Goal: Information Seeking & Learning: Check status

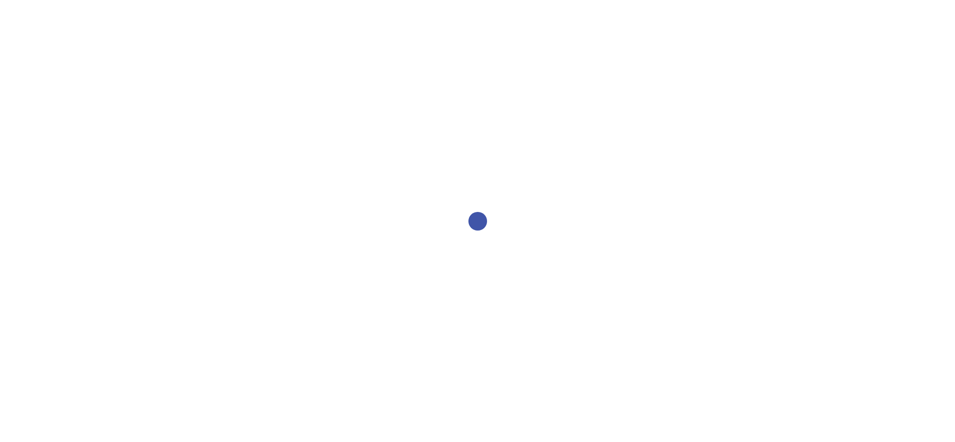
select select "2bed604d-1099-4043-b1bc-2365e8740244"
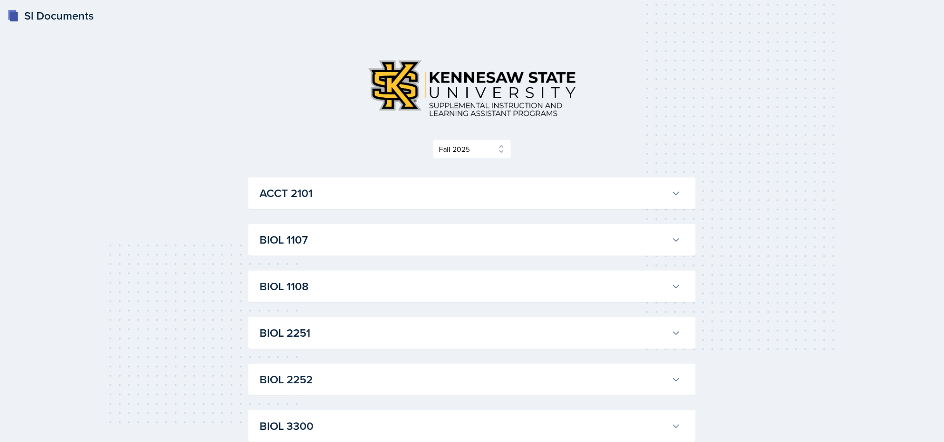
click at [483, 185] on h3 "ACCT 2101" at bounding box center [463, 193] width 408 height 17
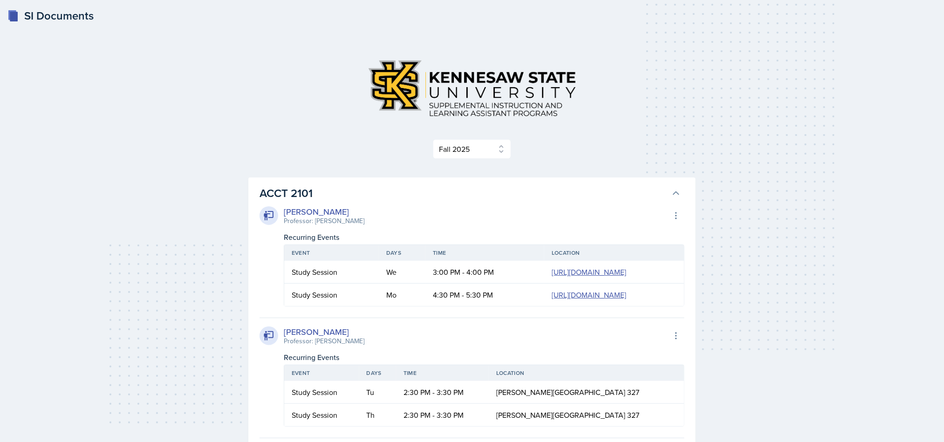
click at [575, 189] on h3 "ACCT 2101" at bounding box center [463, 193] width 408 height 17
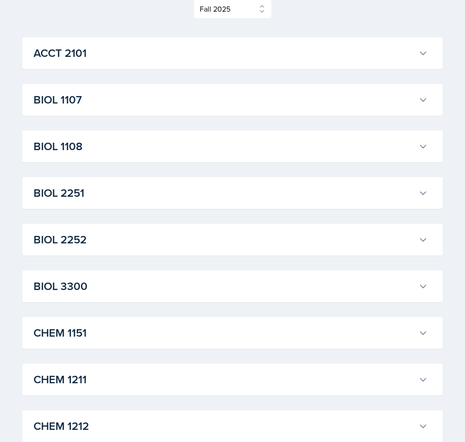
scroll to position [138, 0]
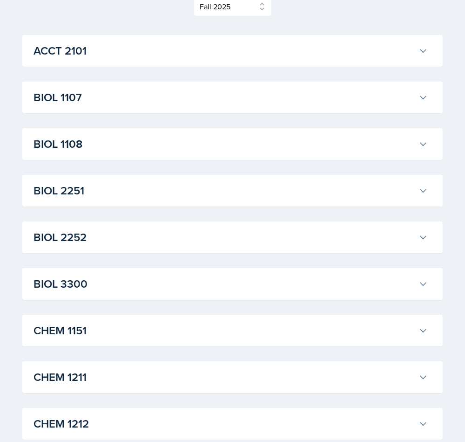
click at [292, 340] on button "CHEM 1151" at bounding box center [231, 330] width 398 height 20
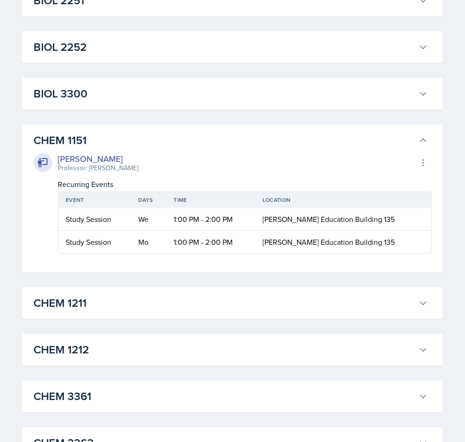
scroll to position [329, 0]
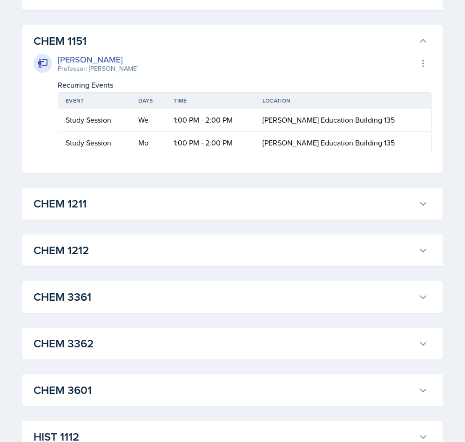
scroll to position [430, 0]
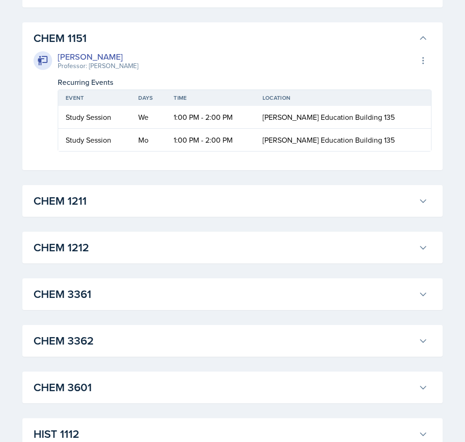
click at [197, 191] on button "CHEM 1211" at bounding box center [231, 201] width 398 height 20
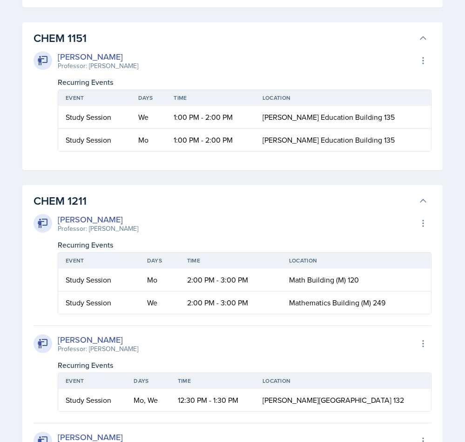
click at [75, 192] on button "CHEM 1211" at bounding box center [231, 201] width 398 height 20
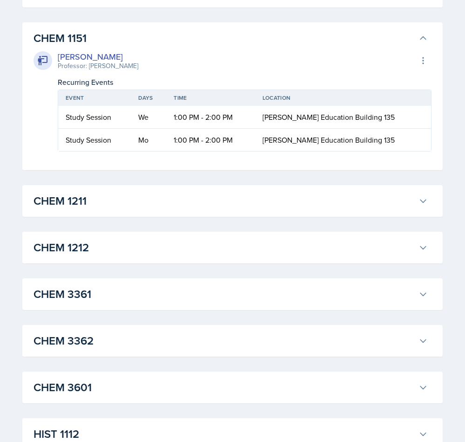
click at [58, 45] on h3 "CHEM 1151" at bounding box center [225, 38] width 382 height 17
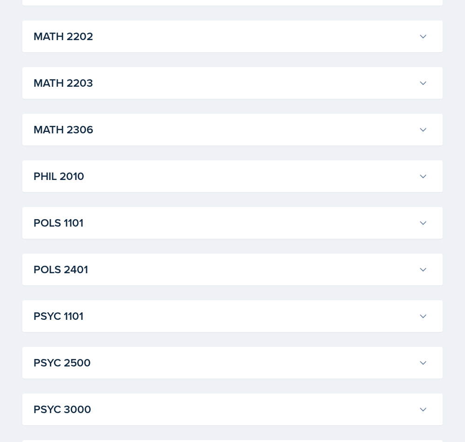
scroll to position [1087, 0]
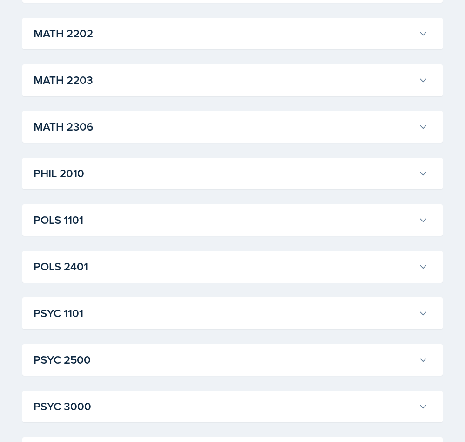
click at [68, 400] on h3 "PSYC 3000" at bounding box center [225, 406] width 382 height 17
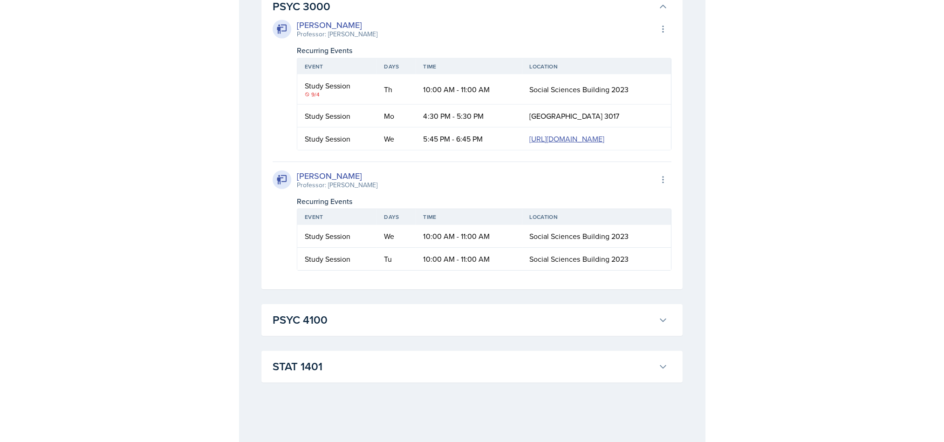
scroll to position [1576, 0]
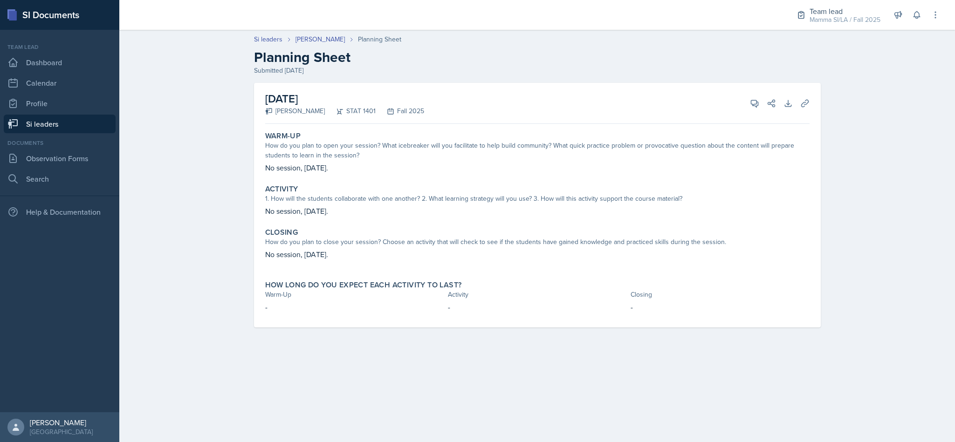
click at [84, 131] on link "Si leaders" at bounding box center [60, 124] width 112 height 19
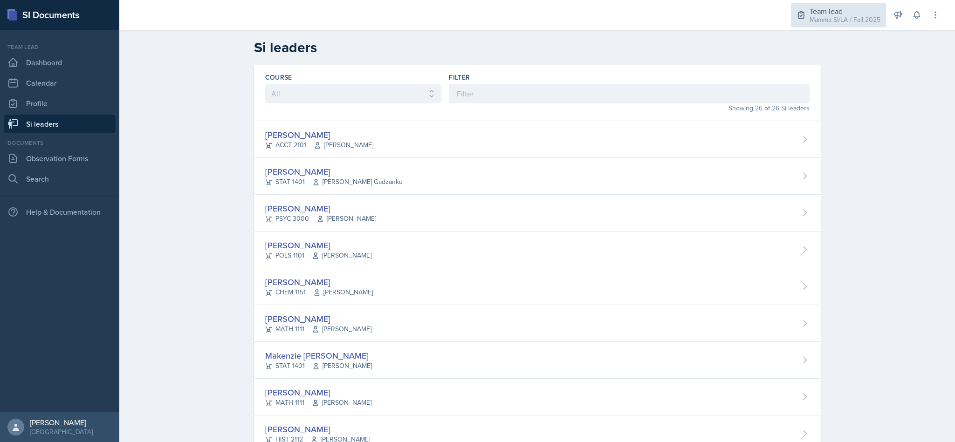
click at [842, 14] on div "Team lead" at bounding box center [844, 11] width 71 height 11
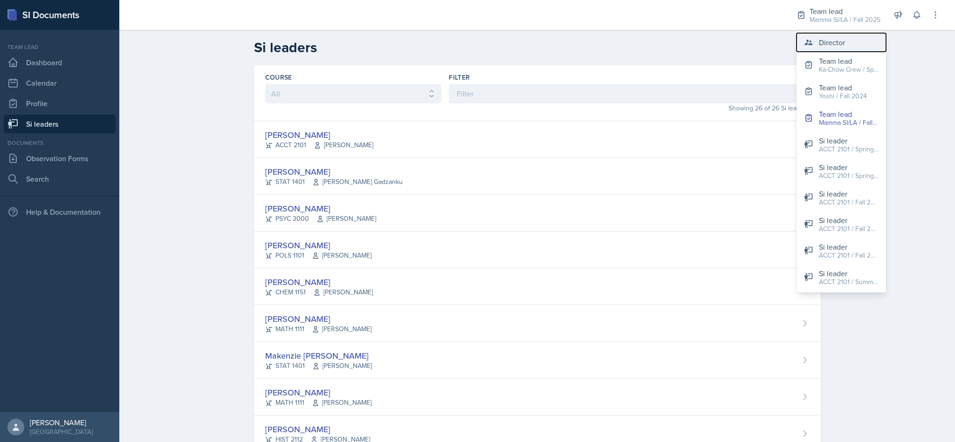
click at [847, 42] on button "Director" at bounding box center [840, 42] width 89 height 19
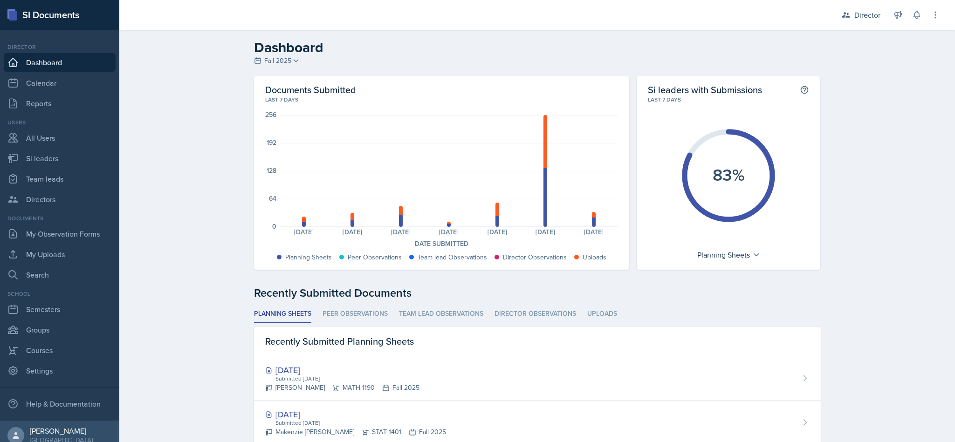
click at [63, 162] on link "Si leaders" at bounding box center [60, 158] width 112 height 19
select select "2bed604d-1099-4043-b1bc-2365e8740244"
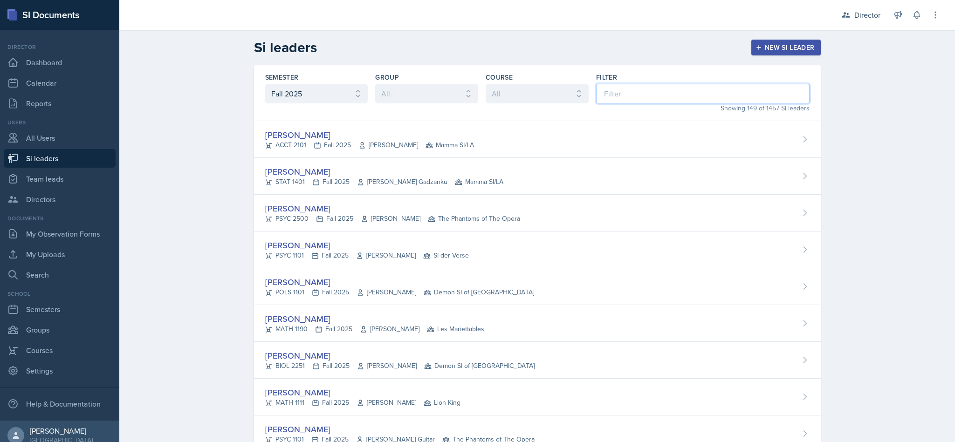
click at [658, 97] on input at bounding box center [702, 94] width 213 height 20
type input "eth"
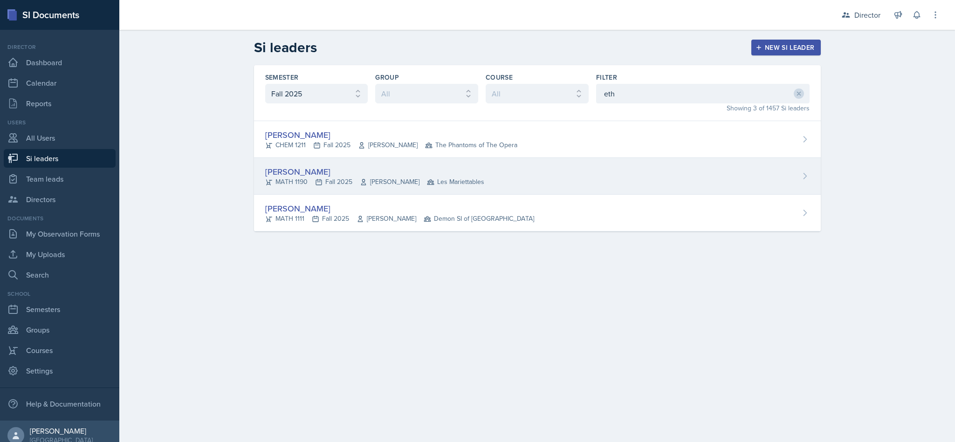
click at [492, 182] on div "Ethan Macdonald MATH 1190 Fall 2025 Rebecca Shi Les Mariettables" at bounding box center [537, 176] width 567 height 37
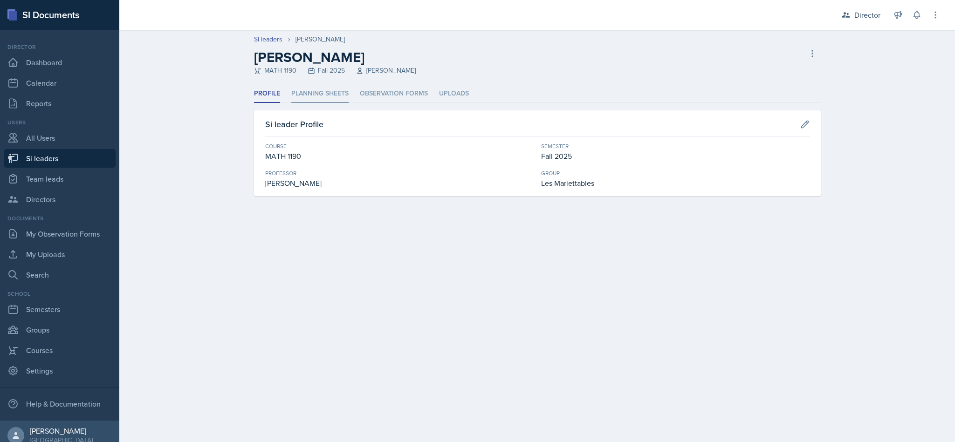
click at [333, 89] on li "Planning Sheets" at bounding box center [319, 94] width 57 height 18
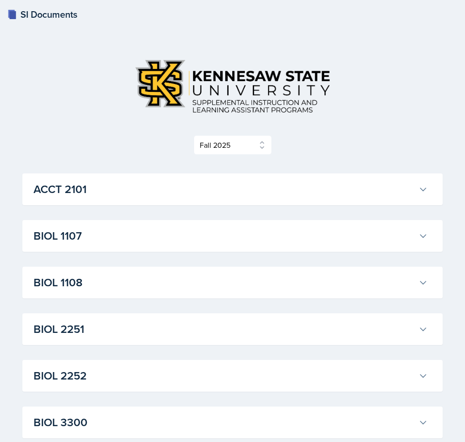
select select "2bed604d-1099-4043-b1bc-2365e8740244"
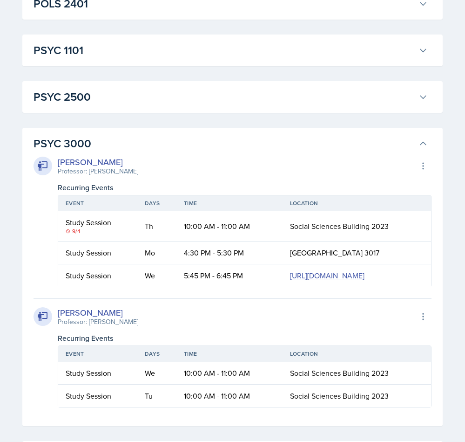
click at [389, 145] on h3 "PSYC 3000" at bounding box center [225, 143] width 382 height 17
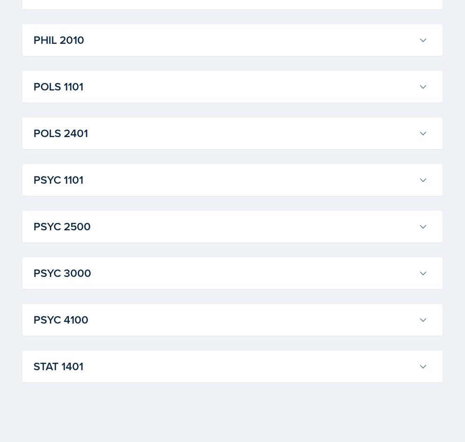
scroll to position [1220, 0]
click at [369, 89] on h3 "POLS 1101" at bounding box center [225, 87] width 382 height 17
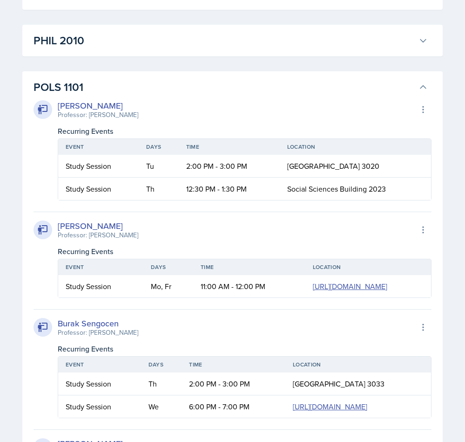
scroll to position [1191, 0]
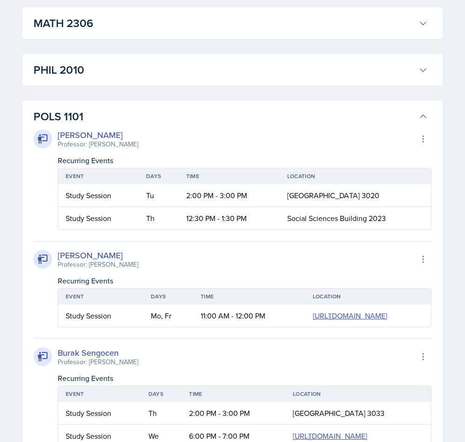
click at [410, 121] on h3 "POLS 1101" at bounding box center [225, 116] width 382 height 17
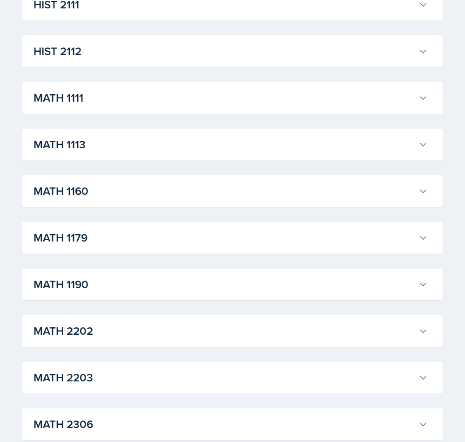
scroll to position [790, 0]
click at [397, 101] on h3 "MATH 1111" at bounding box center [225, 98] width 382 height 17
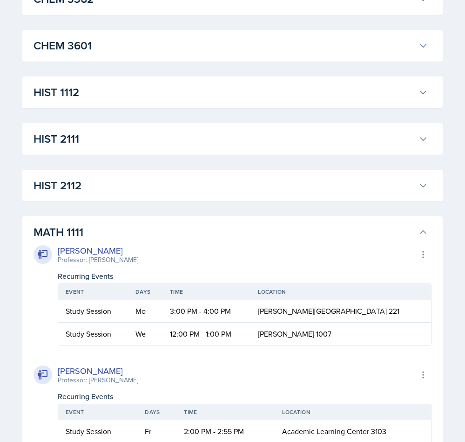
scroll to position [653, 0]
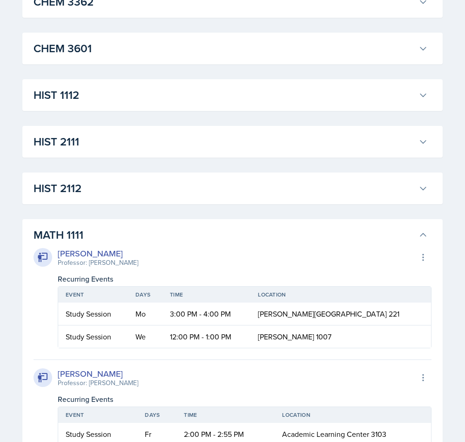
click at [423, 235] on icon at bounding box center [423, 234] width 9 height 9
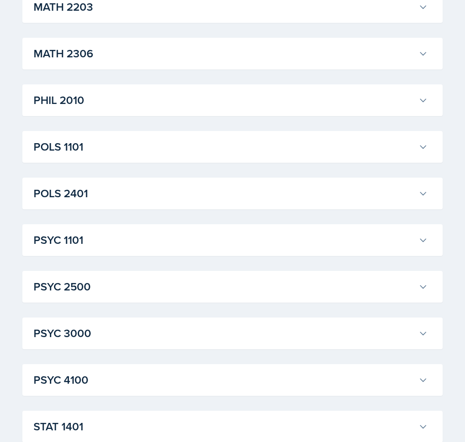
scroll to position [1220, 0]
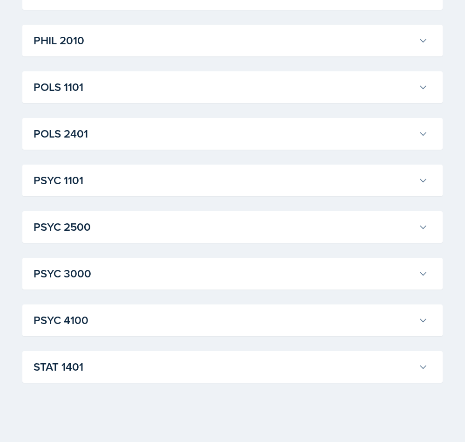
click at [414, 356] on button "STAT 1401" at bounding box center [231, 366] width 398 height 20
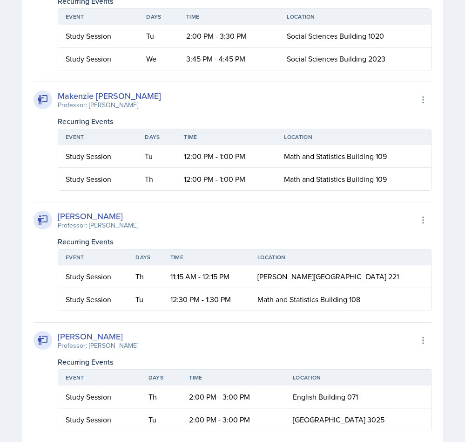
scroll to position [1994, 0]
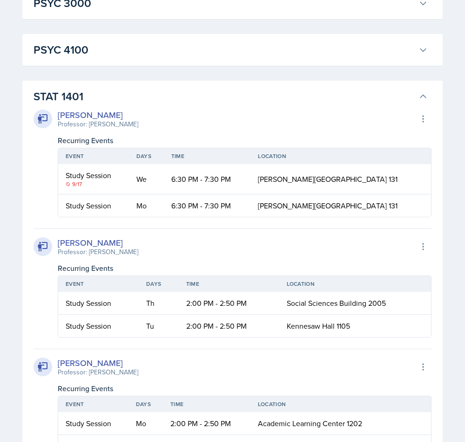
click at [409, 103] on h3 "STAT 1401" at bounding box center [225, 96] width 382 height 17
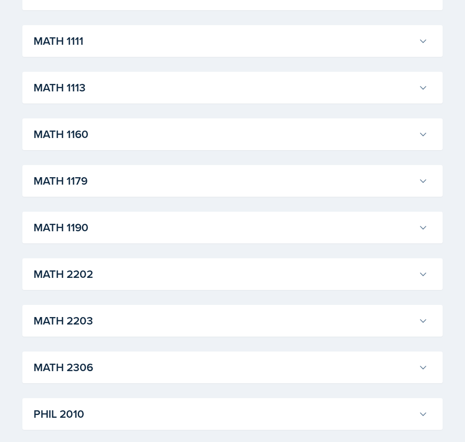
scroll to position [846, 0]
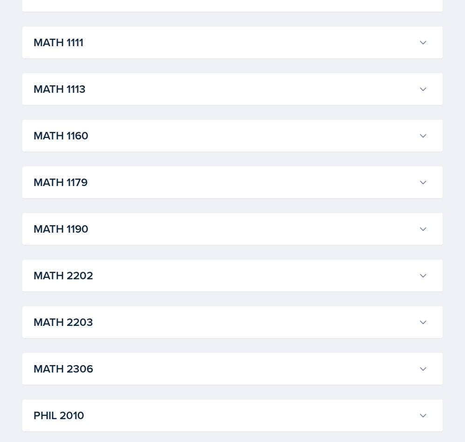
click at [398, 45] on h3 "MATH 1111" at bounding box center [225, 42] width 382 height 17
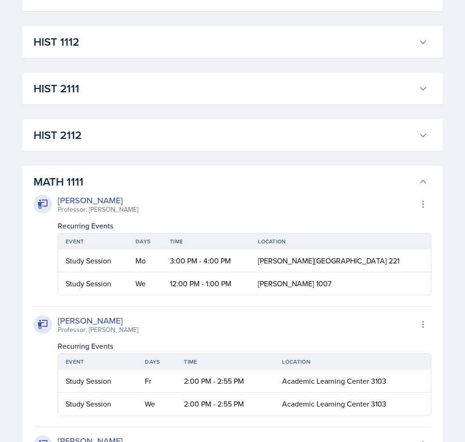
scroll to position [691, 0]
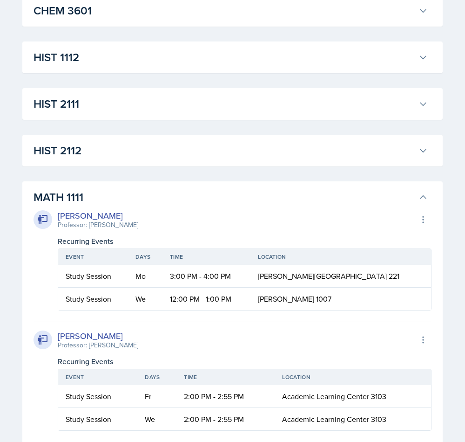
click at [423, 197] on icon at bounding box center [423, 196] width 9 height 9
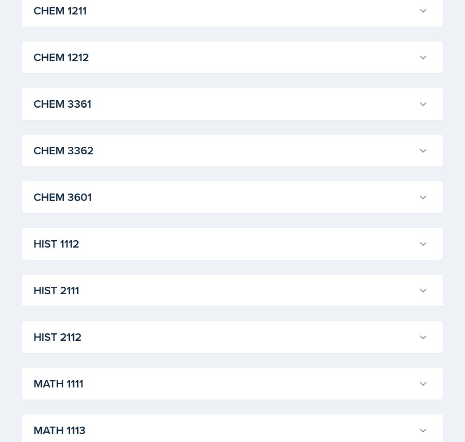
scroll to position [504, 0]
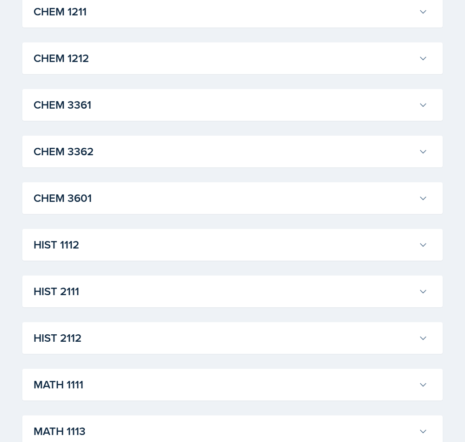
click at [332, 341] on h3 "HIST 2112" at bounding box center [225, 337] width 382 height 17
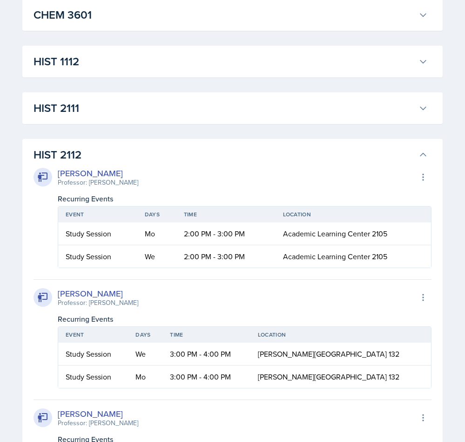
scroll to position [690, 0]
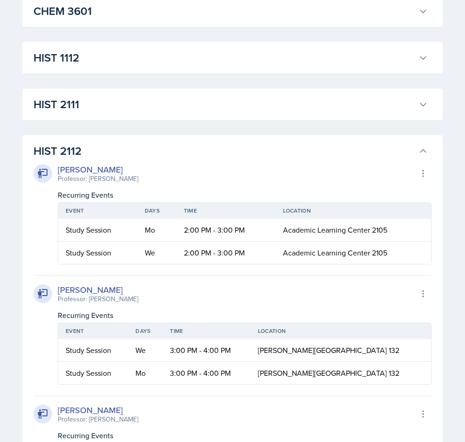
click at [423, 151] on icon at bounding box center [423, 150] width 9 height 9
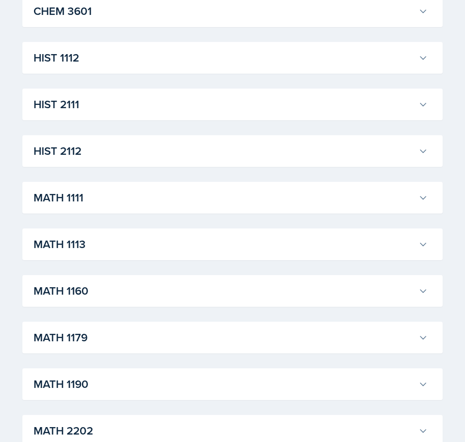
click at [394, 177] on div "ACCT 2101 Landrea Bishop Professor: Stephanie Miller Export to Google Calendar …" at bounding box center [232, 197] width 421 height 1429
click at [382, 217] on div "ACCT 2101 Landrea Bishop Professor: Stephanie Miller Export to Google Calendar …" at bounding box center [232, 197] width 421 height 1429
click at [381, 206] on button "MATH 1111" at bounding box center [231, 197] width 398 height 20
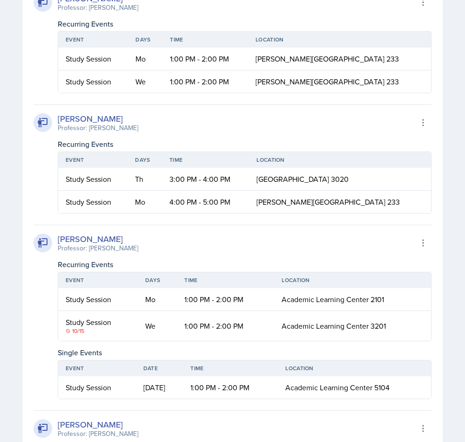
scroll to position [2054, 0]
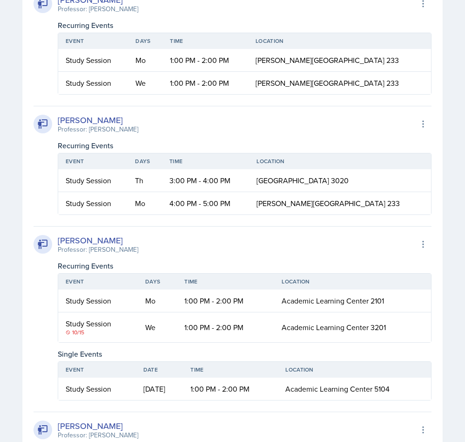
click at [350, 151] on div "Recurring Events" at bounding box center [245, 145] width 374 height 11
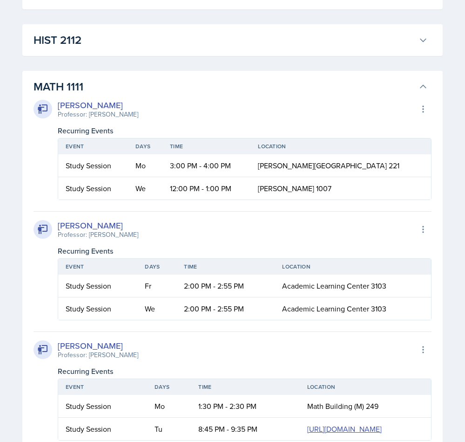
scroll to position [819, 0]
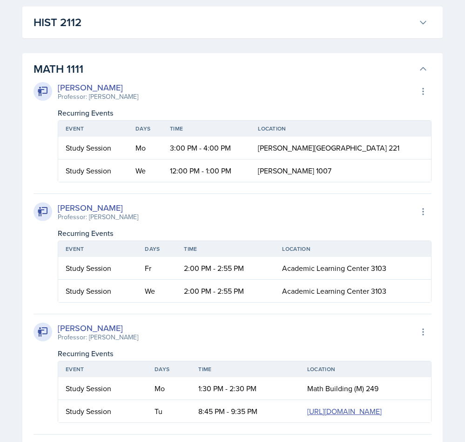
click at [406, 61] on h3 "MATH 1111" at bounding box center [225, 69] width 382 height 17
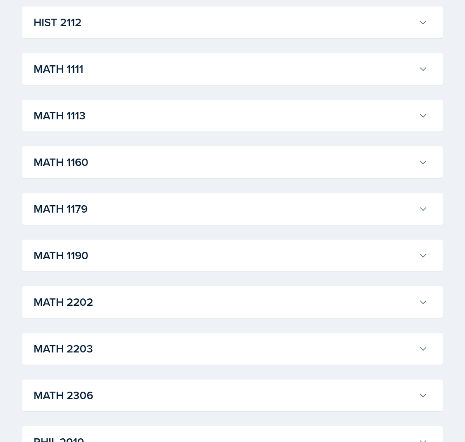
click at [383, 116] on h3 "MATH 1113" at bounding box center [225, 115] width 382 height 17
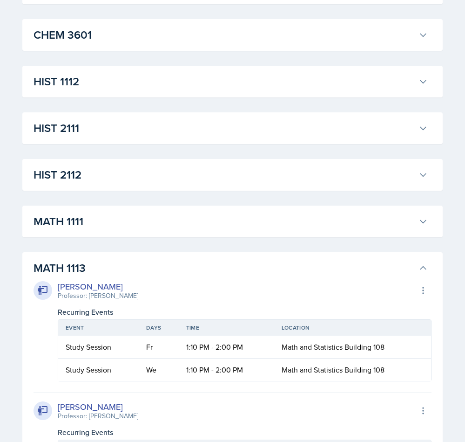
scroll to position [680, 0]
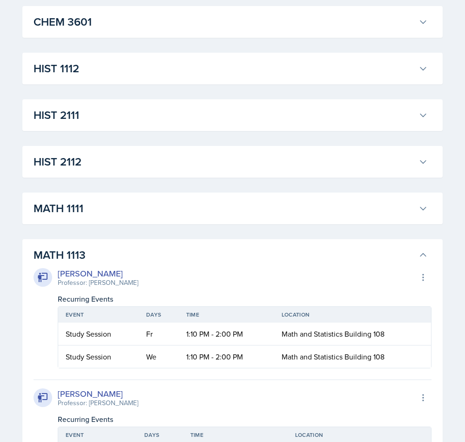
click at [363, 260] on h3 "MATH 1113" at bounding box center [225, 254] width 382 height 17
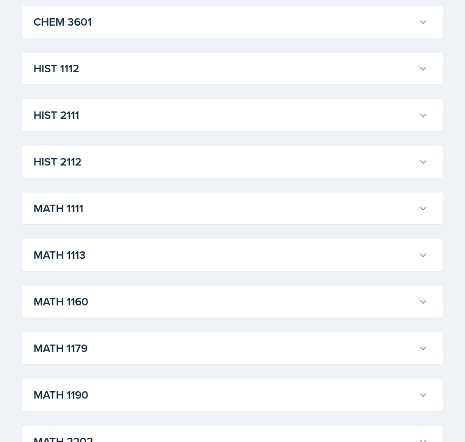
click at [369, 348] on h3 "MATH 1179" at bounding box center [225, 348] width 382 height 17
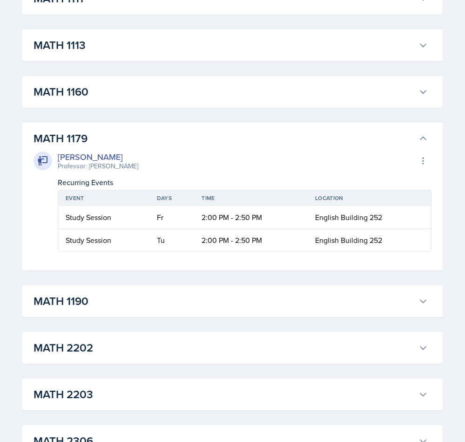
scroll to position [893, 0]
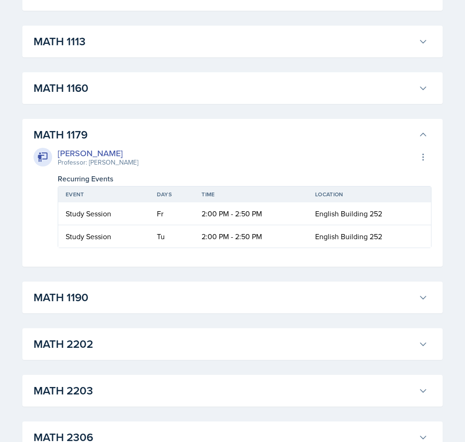
click at [378, 142] on h3 "MATH 1179" at bounding box center [225, 134] width 382 height 17
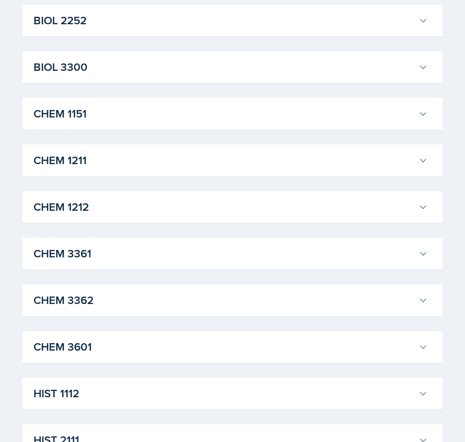
scroll to position [341, 0]
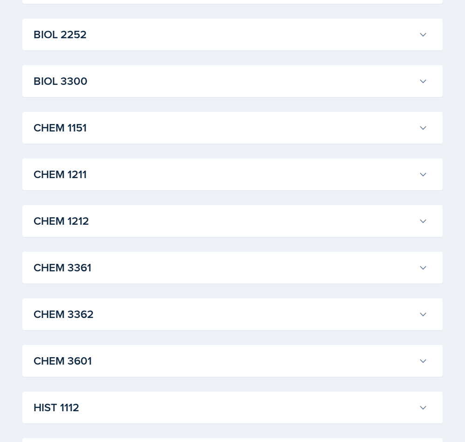
click at [324, 183] on button "CHEM 1211" at bounding box center [231, 174] width 398 height 20
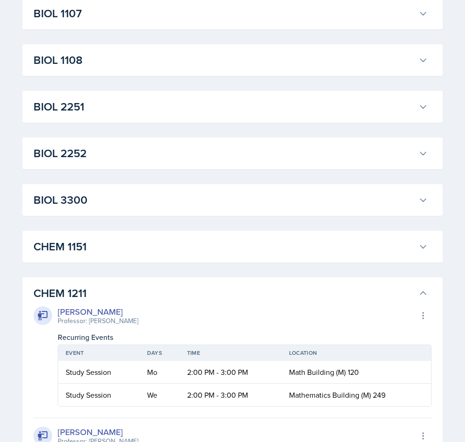
scroll to position [221, 0]
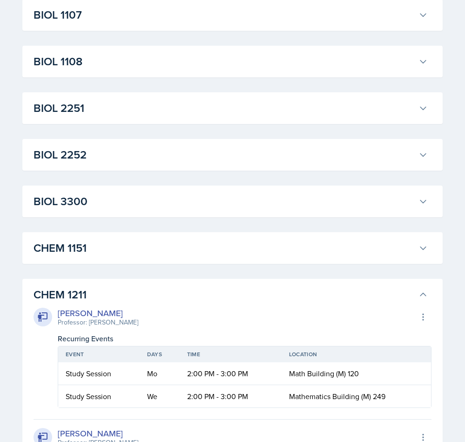
click at [361, 302] on h3 "CHEM 1211" at bounding box center [225, 294] width 382 height 17
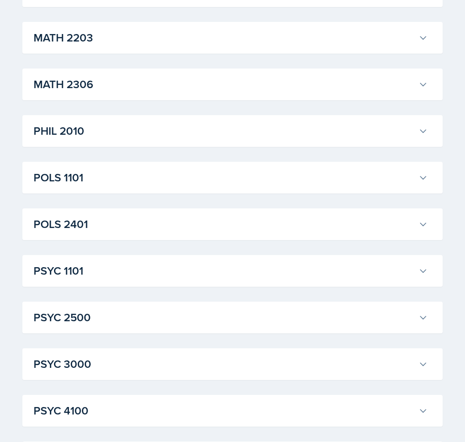
scroll to position [1220, 0]
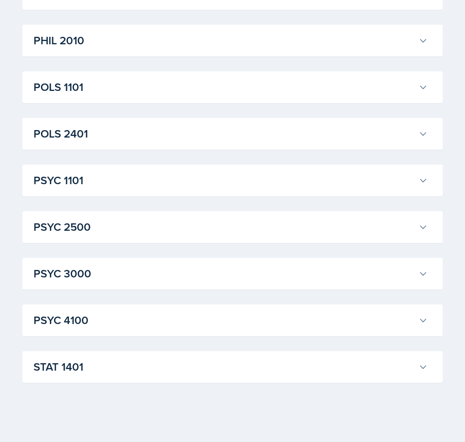
click at [241, 330] on button "PSYC 4100" at bounding box center [231, 320] width 398 height 20
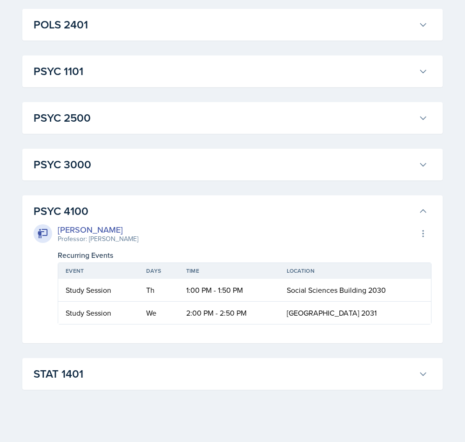
scroll to position [1337, 0]
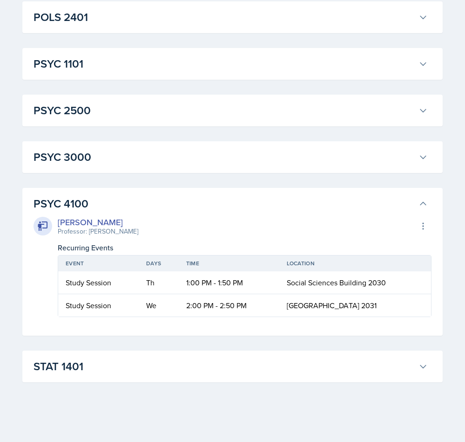
click at [361, 221] on div "Grace Julian Professor: Paul Story Export to Google Calendar" at bounding box center [233, 226] width 398 height 20
click at [423, 203] on icon at bounding box center [423, 203] width 9 height 9
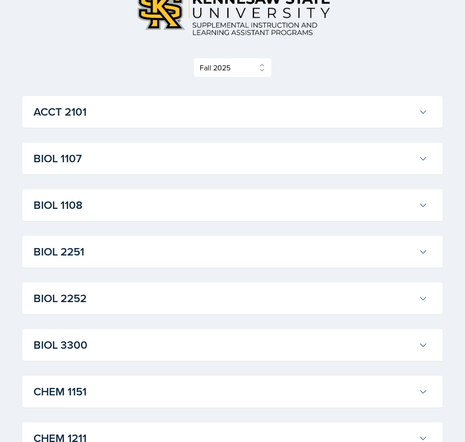
scroll to position [0, 0]
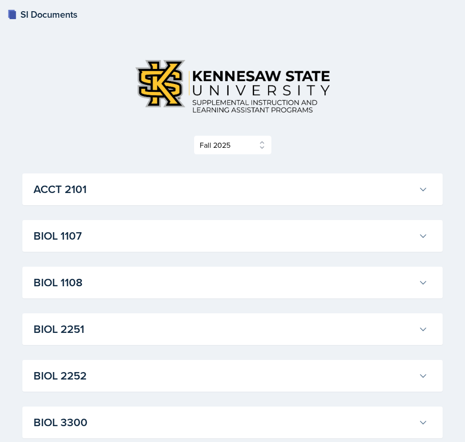
click at [226, 244] on h3 "BIOL 1107" at bounding box center [225, 235] width 382 height 17
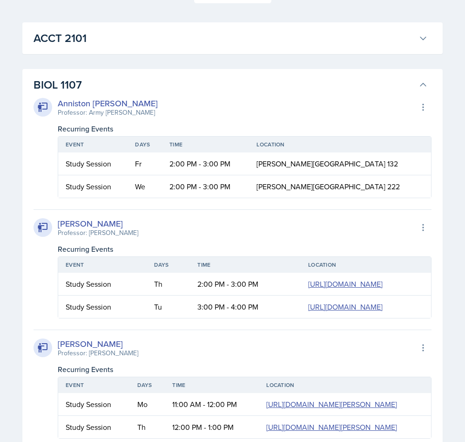
scroll to position [158, 0]
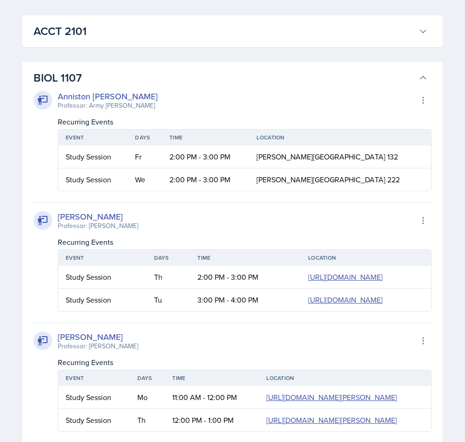
click at [411, 80] on h3 "BIOL 1107" at bounding box center [225, 77] width 382 height 17
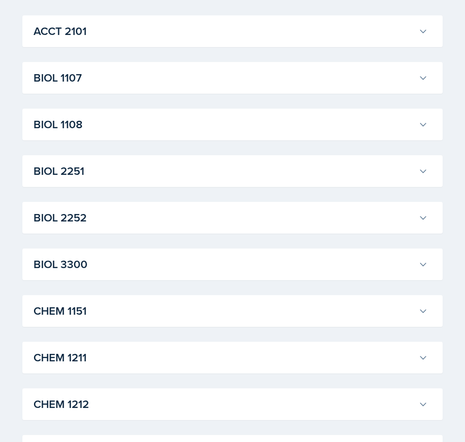
click at [412, 81] on h3 "BIOL 1107" at bounding box center [225, 77] width 382 height 17
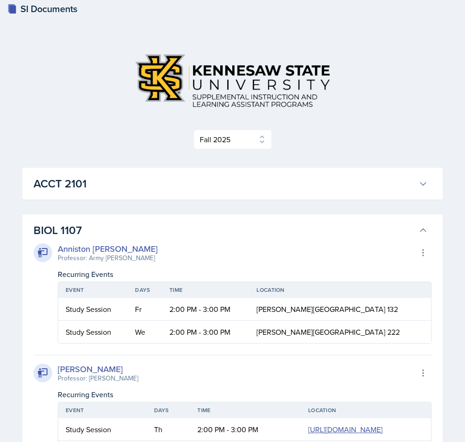
scroll to position [0, 0]
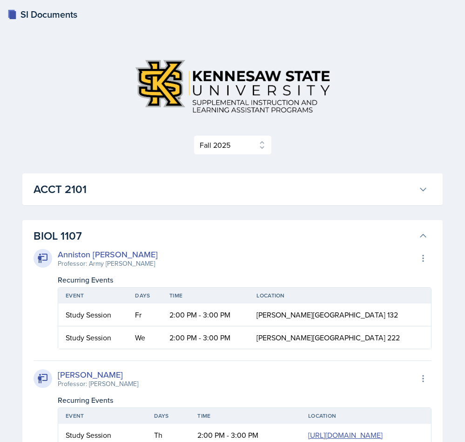
click at [70, 240] on h3 "BIOL 1107" at bounding box center [225, 235] width 382 height 17
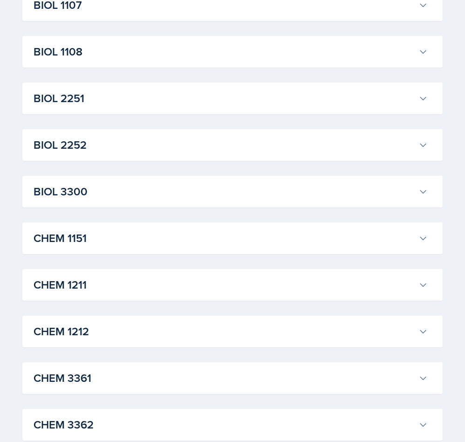
scroll to position [261, 0]
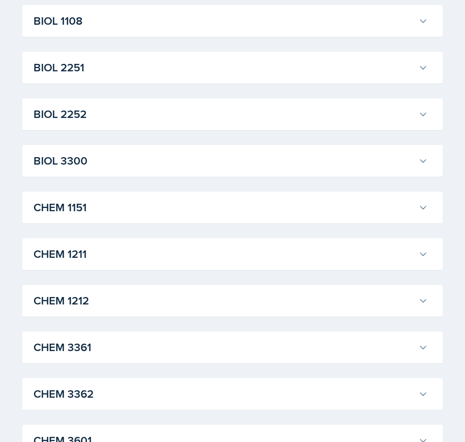
click at [300, 348] on h3 "CHEM 3361" at bounding box center [225, 347] width 382 height 17
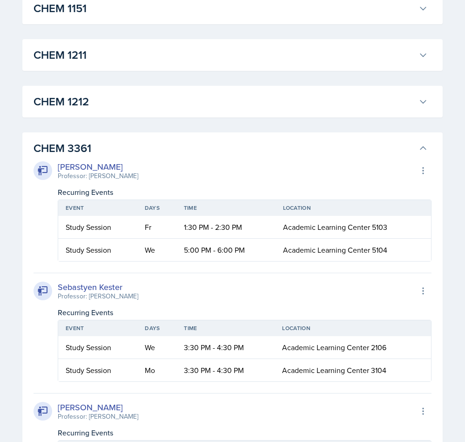
scroll to position [434, 0]
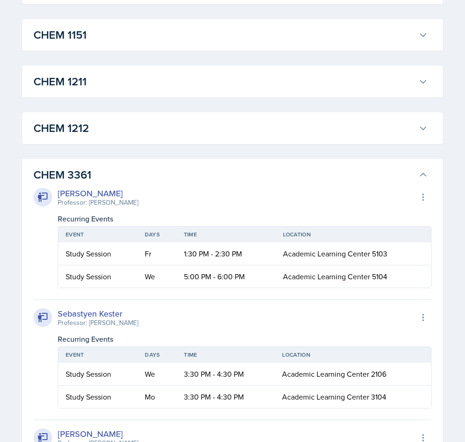
click at [396, 174] on h3 "CHEM 3361" at bounding box center [225, 174] width 382 height 17
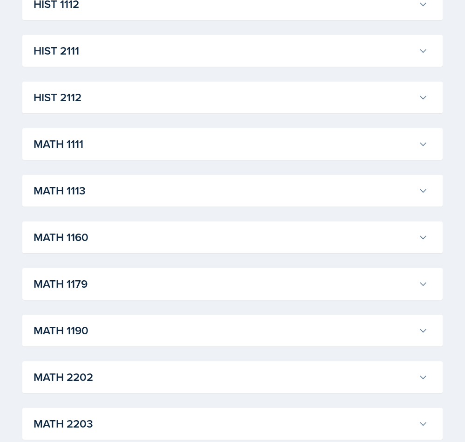
scroll to position [769, 0]
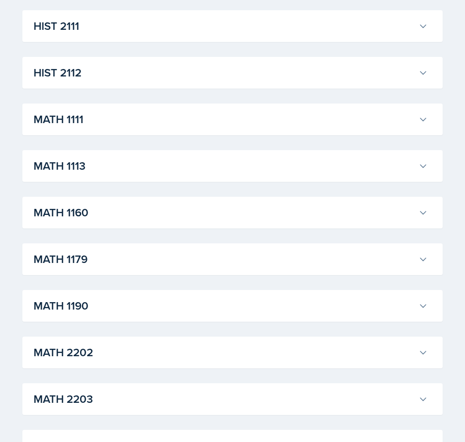
click at [283, 214] on h3 "MATH 1160" at bounding box center [225, 212] width 382 height 17
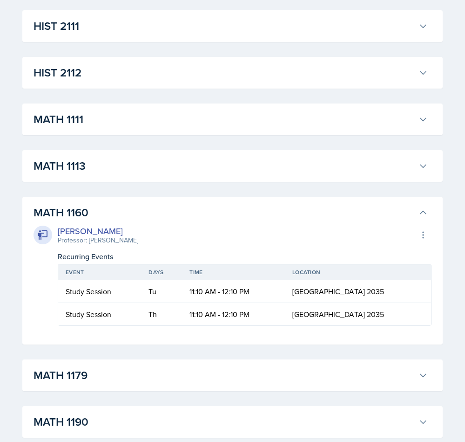
click at [389, 213] on h3 "MATH 1160" at bounding box center [225, 212] width 382 height 17
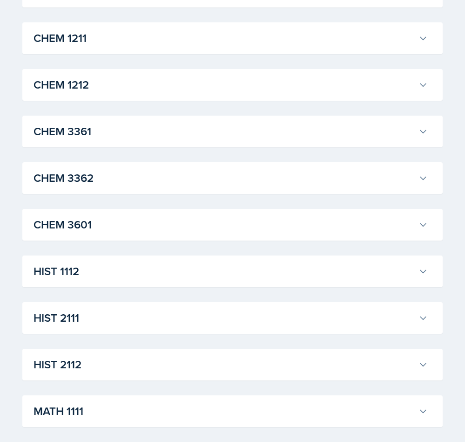
scroll to position [464, 0]
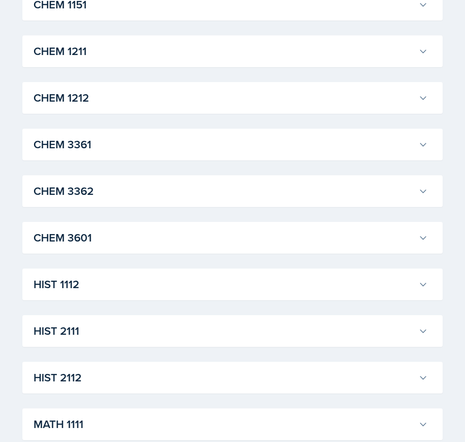
click at [291, 105] on h3 "CHEM 1212" at bounding box center [225, 97] width 382 height 17
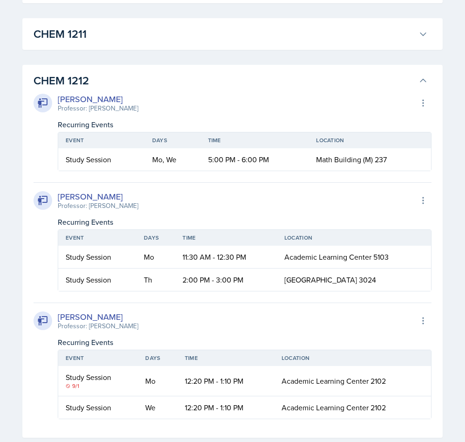
scroll to position [505, 0]
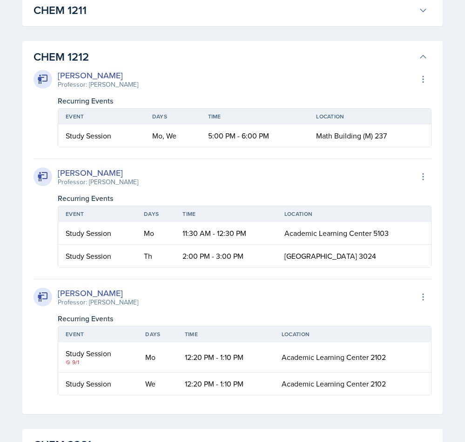
click at [423, 56] on icon at bounding box center [423, 56] width 9 height 9
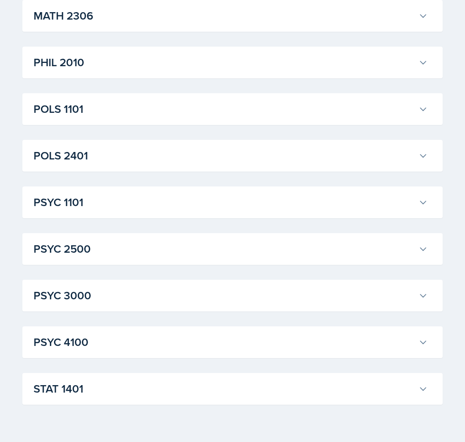
scroll to position [1220, 0]
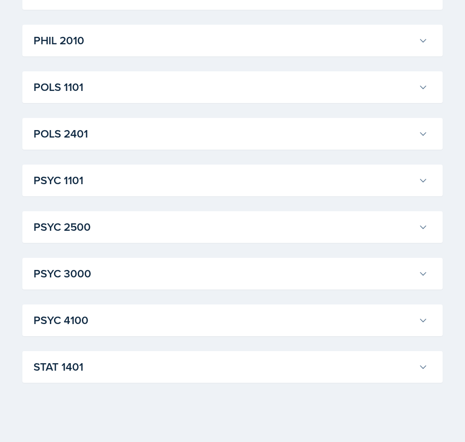
click at [307, 375] on button "STAT 1401" at bounding box center [231, 366] width 398 height 20
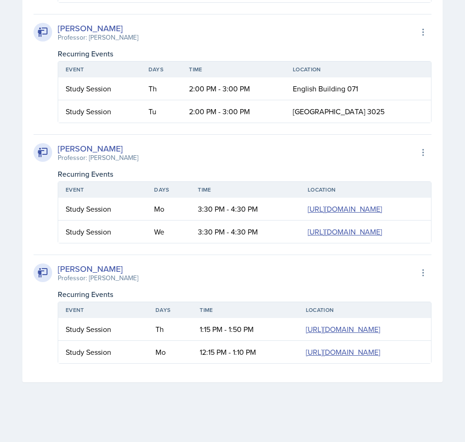
scroll to position [2397, 0]
click at [348, 226] on link "https://teams.microsoft.com/l/meetup-join/19%3ameeting_NzViMDcyMWMtZjJiMC00NzVm…" at bounding box center [345, 231] width 75 height 10
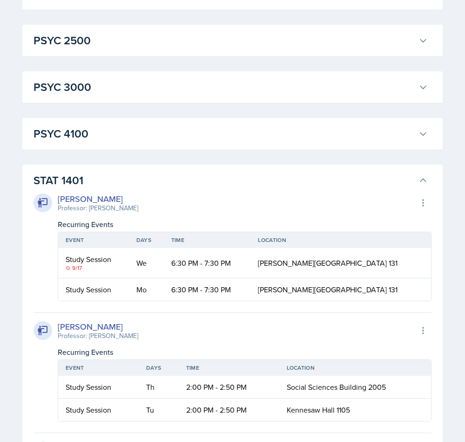
click at [389, 184] on h3 "STAT 1401" at bounding box center [225, 180] width 382 height 17
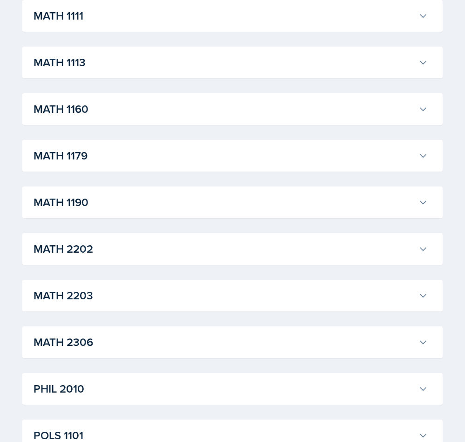
scroll to position [875, 0]
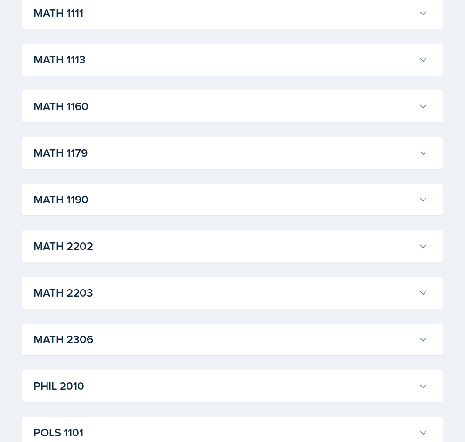
click at [355, 247] on h3 "MATH 2202" at bounding box center [225, 246] width 382 height 17
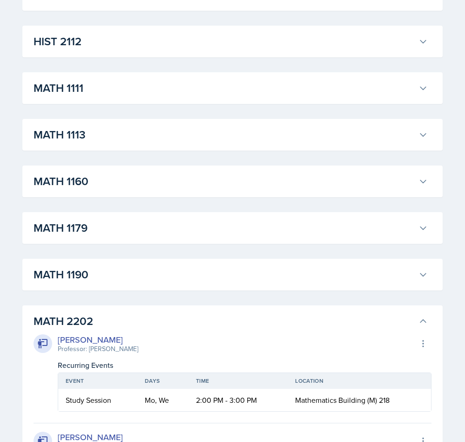
scroll to position [808, 0]
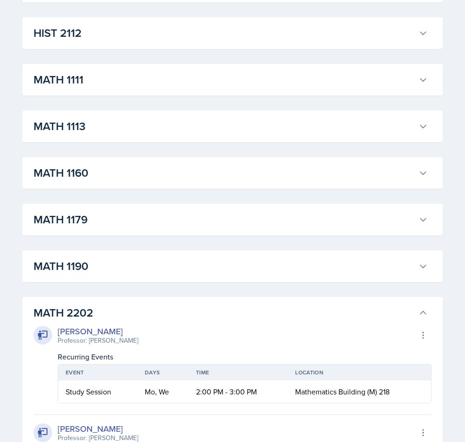
click at [423, 318] on button "MATH 2202" at bounding box center [231, 312] width 398 height 20
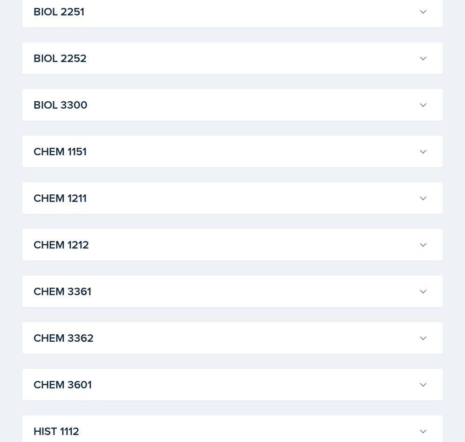
scroll to position [316, 0]
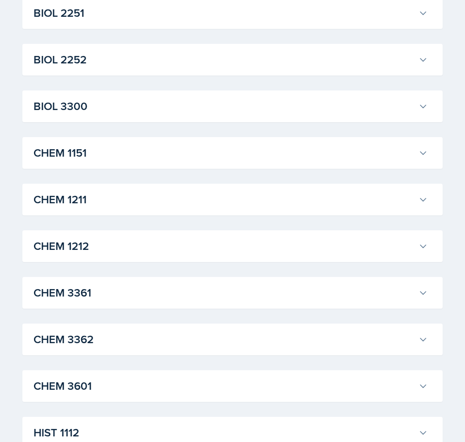
click at [271, 196] on h3 "CHEM 1211" at bounding box center [225, 199] width 382 height 17
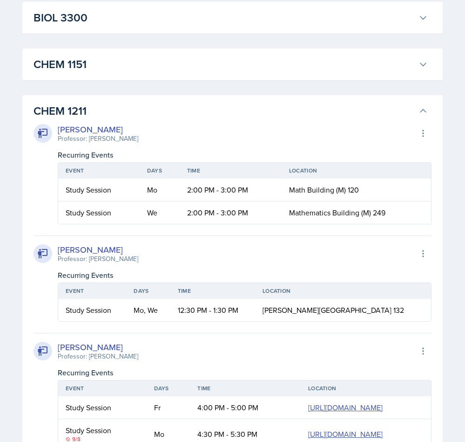
scroll to position [403, 0]
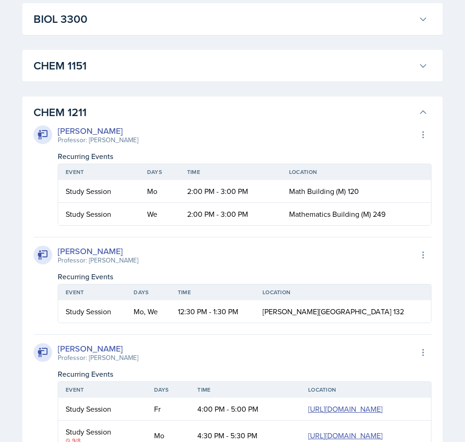
click at [373, 115] on h3 "CHEM 1211" at bounding box center [225, 112] width 382 height 17
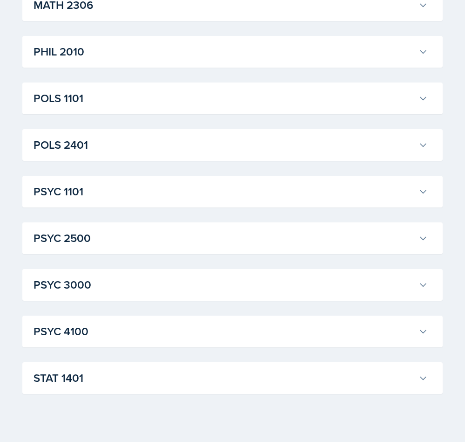
scroll to position [1220, 0]
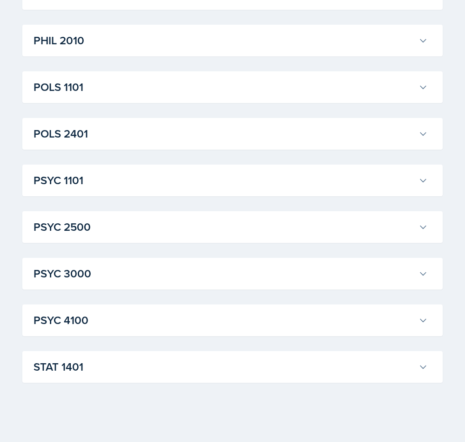
click at [286, 224] on h3 "PSYC 2500" at bounding box center [225, 226] width 382 height 17
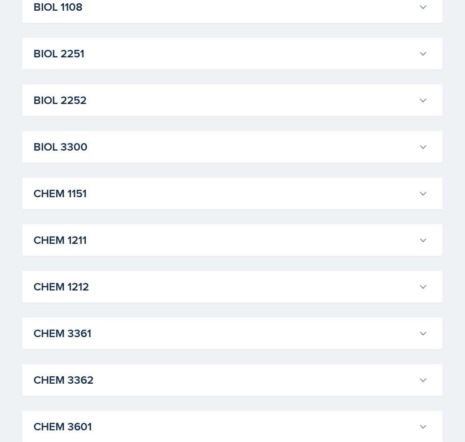
scroll to position [0, 0]
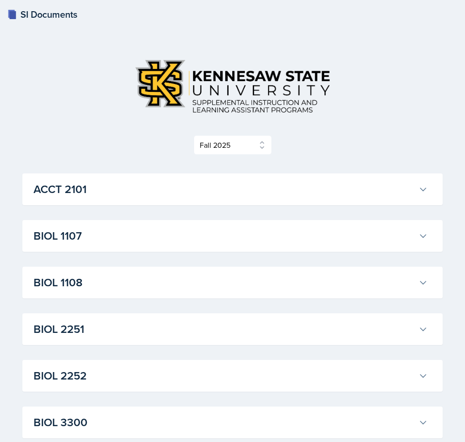
click at [333, 180] on button "ACCT 2101" at bounding box center [231, 189] width 398 height 20
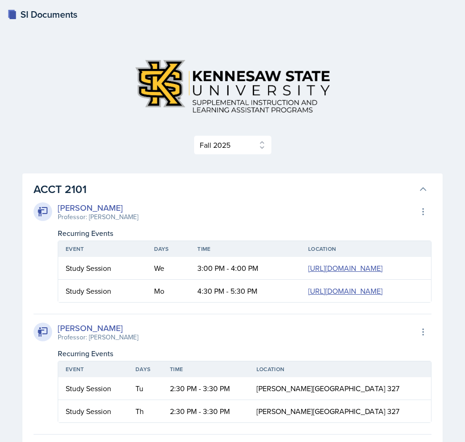
click at [416, 184] on button "ACCT 2101" at bounding box center [231, 189] width 398 height 20
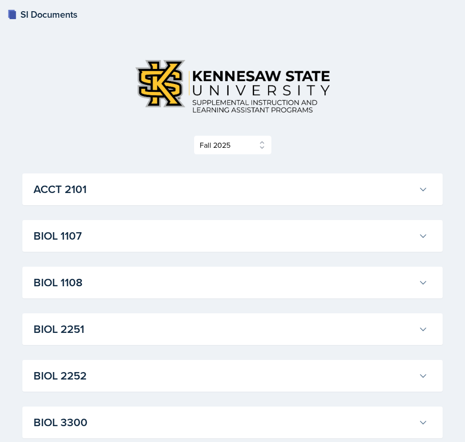
click at [422, 181] on button "ACCT 2101" at bounding box center [231, 189] width 398 height 20
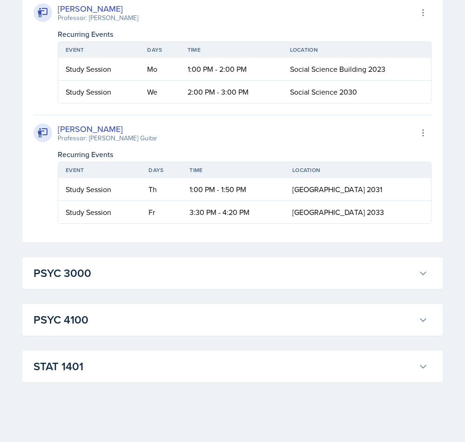
scroll to position [3446, 0]
click at [247, 370] on h3 "STAT 1401" at bounding box center [225, 366] width 382 height 17
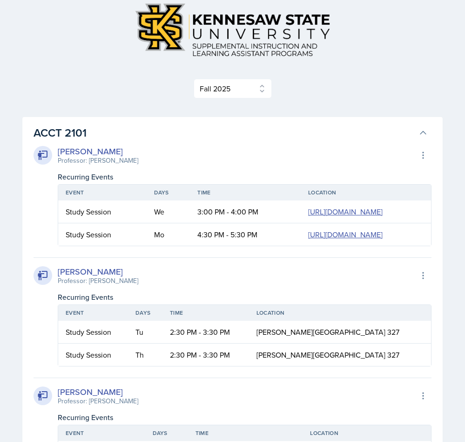
scroll to position [0, 0]
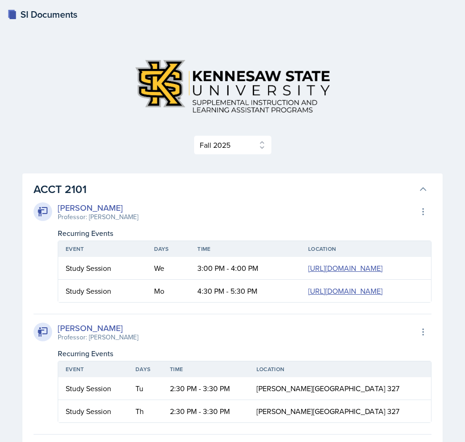
click at [341, 194] on h3 "ACCT 2101" at bounding box center [225, 189] width 382 height 17
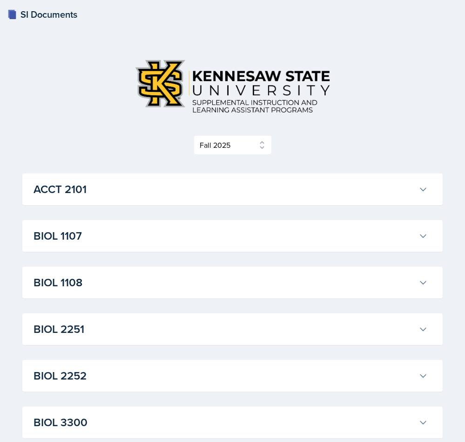
click at [307, 236] on h3 "BIOL 1107" at bounding box center [225, 235] width 382 height 17
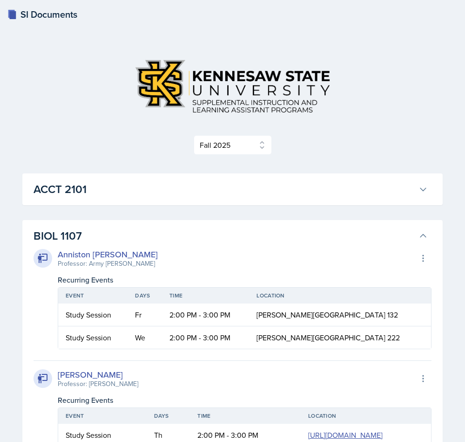
click at [261, 233] on h3 "BIOL 1107" at bounding box center [225, 235] width 382 height 17
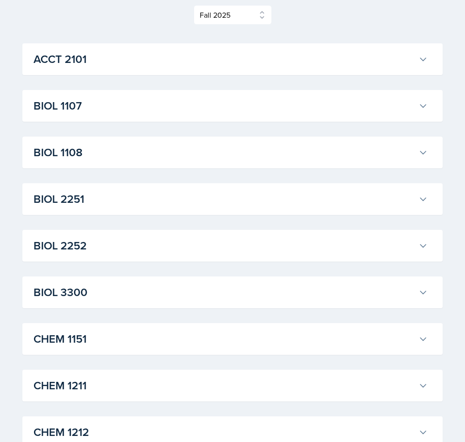
click at [259, 254] on button "BIOL 2252" at bounding box center [231, 245] width 398 height 20
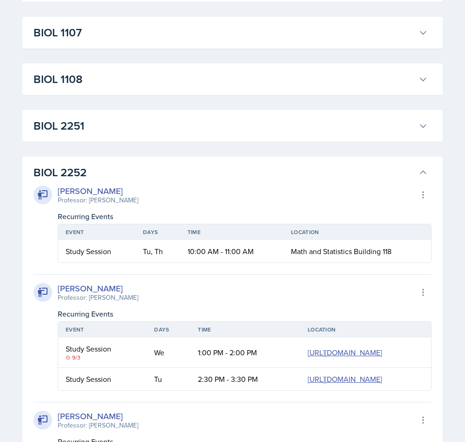
scroll to position [212, 0]
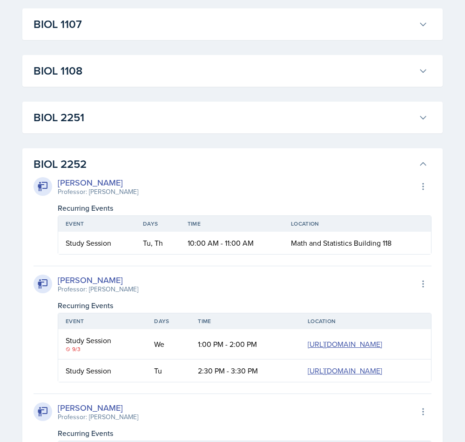
click at [92, 156] on h3 "BIOL 2252" at bounding box center [225, 164] width 382 height 17
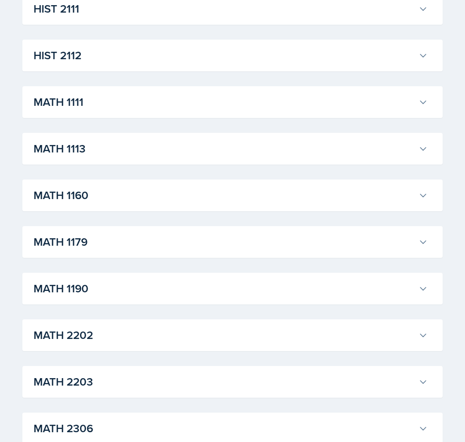
scroll to position [794, 0]
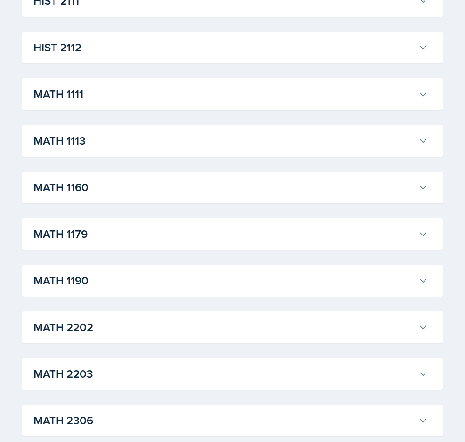
click at [77, 241] on h3 "MATH 1179" at bounding box center [225, 233] width 382 height 17
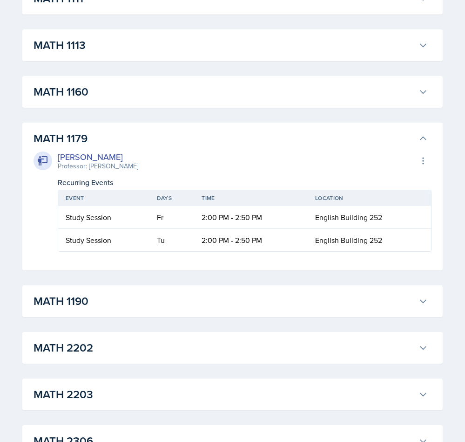
scroll to position [892, 0]
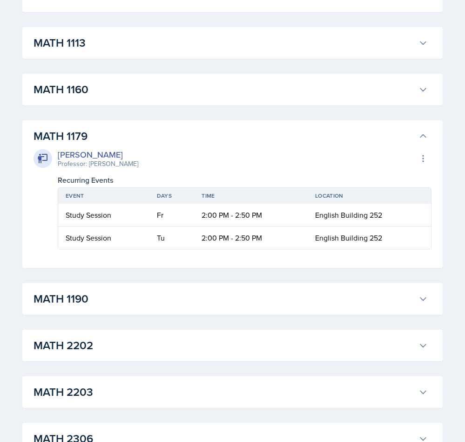
click at [322, 144] on div "Madelyn Hagan Professor: Bridgette Puckett Export to Google Calendar Recurring …" at bounding box center [233, 196] width 398 height 105
click at [393, 128] on h3 "MATH 1179" at bounding box center [225, 136] width 382 height 17
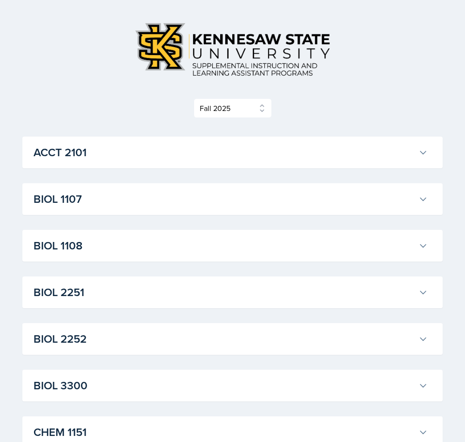
scroll to position [108, 0]
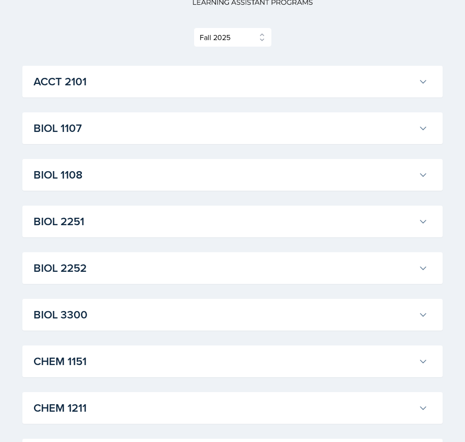
click at [266, 263] on h3 "BIOL 2252" at bounding box center [225, 267] width 382 height 17
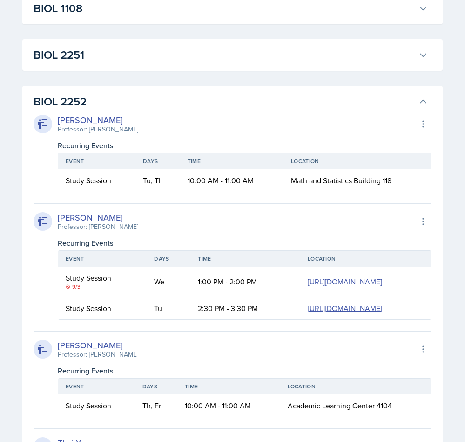
scroll to position [268, 0]
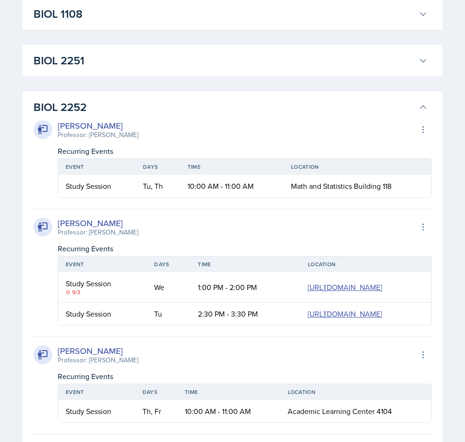
click at [355, 109] on h3 "BIOL 2252" at bounding box center [225, 107] width 382 height 17
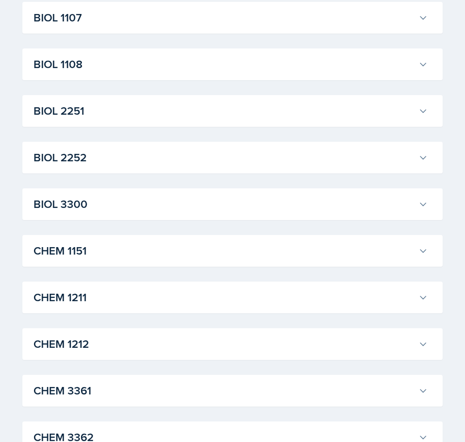
scroll to position [217, 0]
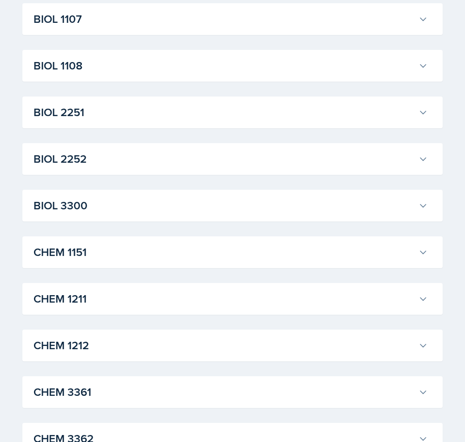
click at [300, 166] on h3 "BIOL 2252" at bounding box center [225, 158] width 382 height 17
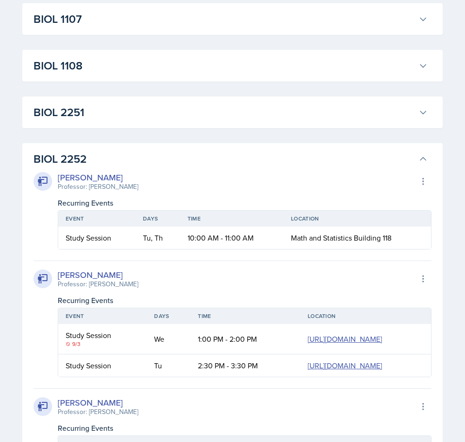
click at [204, 161] on h3 "BIOL 2252" at bounding box center [225, 158] width 382 height 17
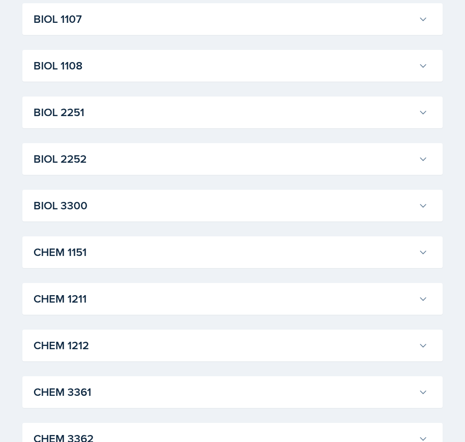
click at [222, 114] on h3 "BIOL 2251" at bounding box center [225, 112] width 382 height 17
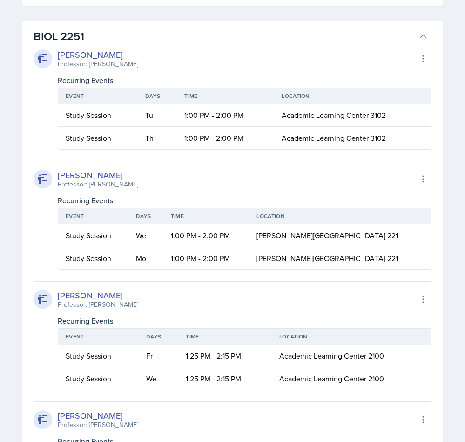
scroll to position [0, 0]
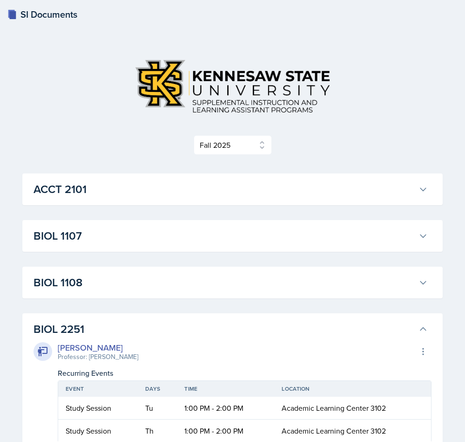
click at [182, 180] on button "ACCT 2101" at bounding box center [231, 189] width 398 height 20
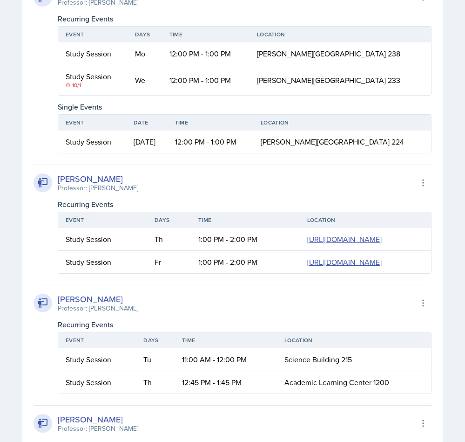
scroll to position [594, 0]
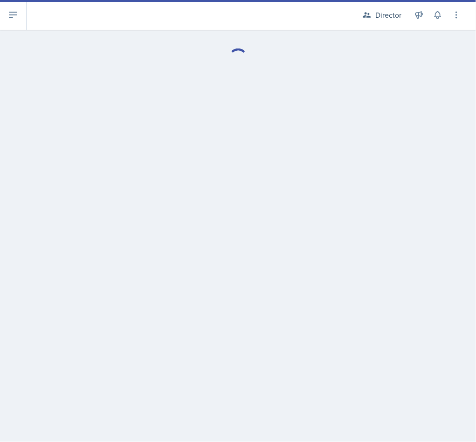
select select "Planning Sheets"
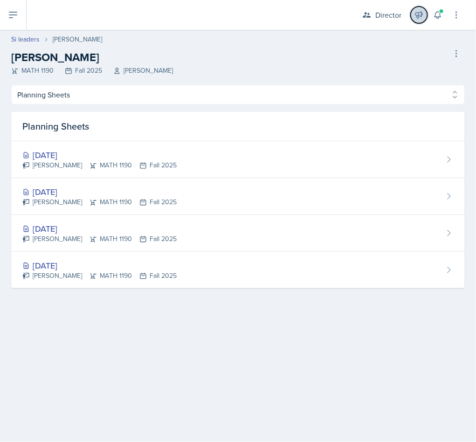
click at [424, 20] on button at bounding box center [418, 15] width 17 height 17
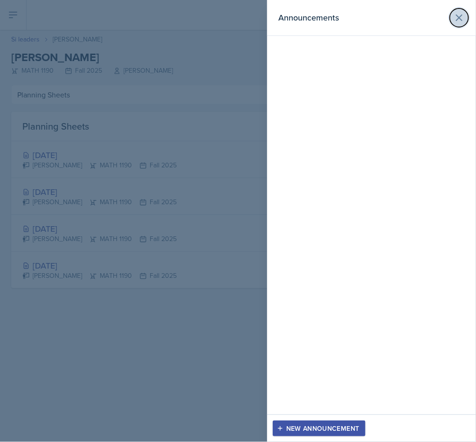
click at [455, 27] on button at bounding box center [459, 17] width 19 height 19
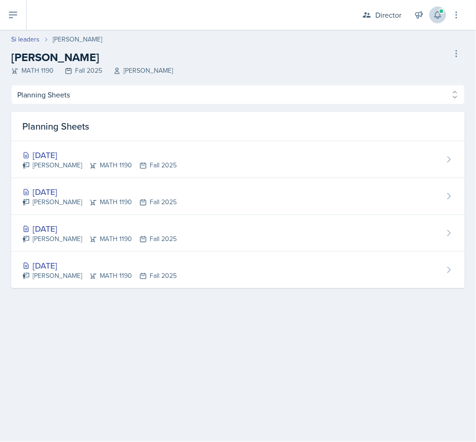
click at [436, 16] on icon at bounding box center [437, 14] width 9 height 9
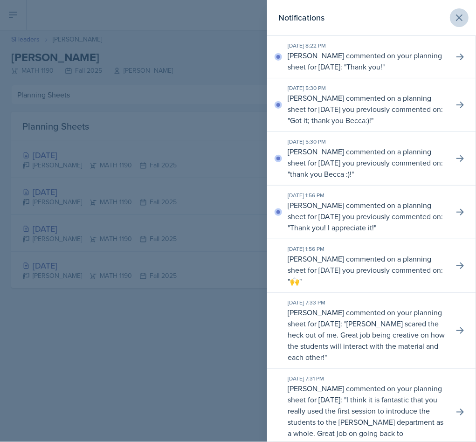
click at [453, 19] on icon at bounding box center [458, 17] width 11 height 11
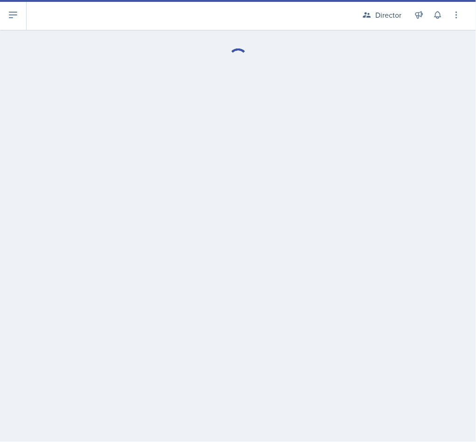
select select "Planning Sheets"
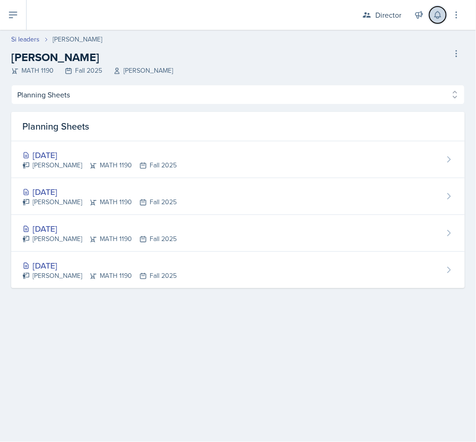
click at [438, 17] on icon at bounding box center [437, 14] width 9 height 9
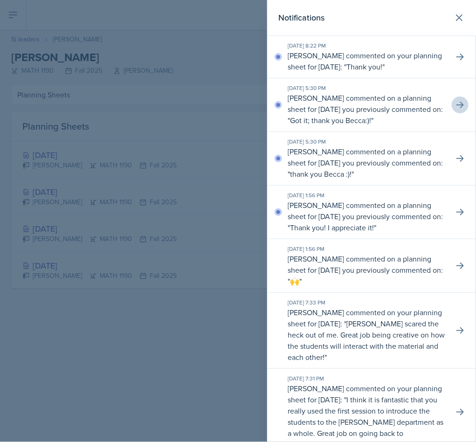
click at [451, 113] on button at bounding box center [459, 104] width 17 height 17
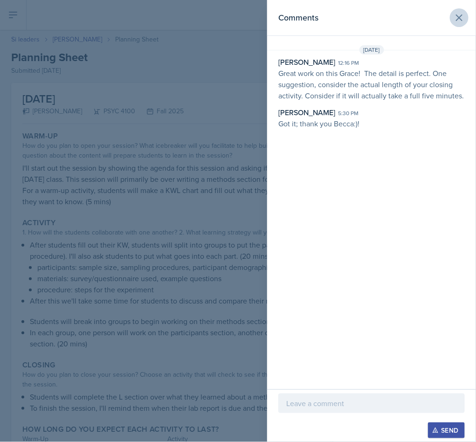
click at [452, 23] on button at bounding box center [459, 17] width 19 height 19
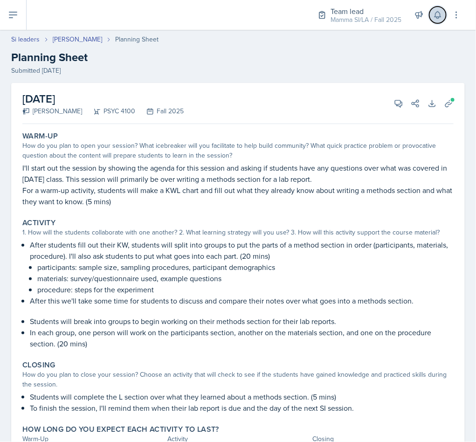
click at [441, 20] on button at bounding box center [437, 15] width 17 height 17
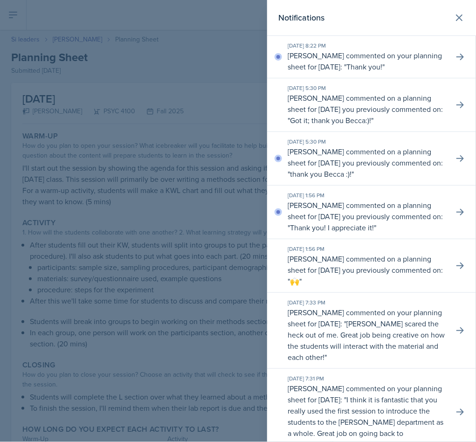
click at [456, 17] on icon at bounding box center [459, 18] width 6 height 6
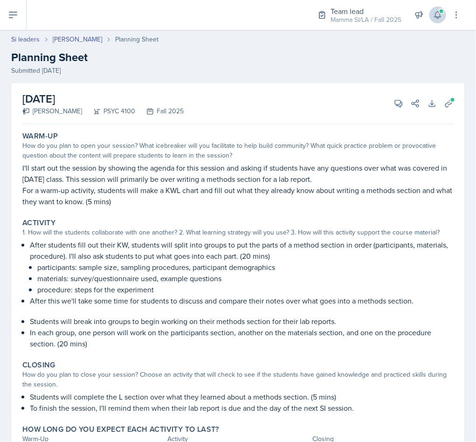
click at [441, 10] on span at bounding box center [441, 11] width 6 height 6
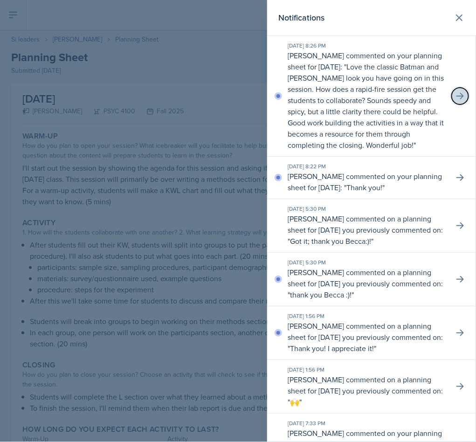
click at [456, 99] on icon at bounding box center [459, 96] width 7 height 7
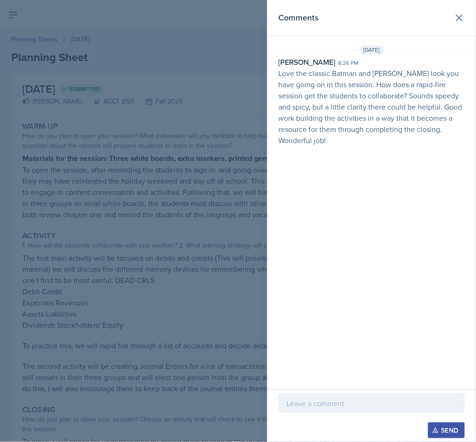
click at [210, 248] on div at bounding box center [238, 221] width 476 height 442
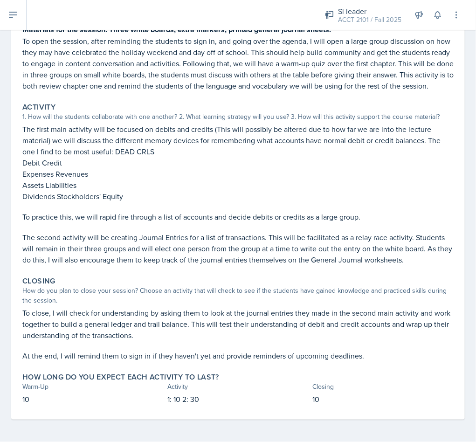
scroll to position [150, 0]
click at [446, 19] on div "Si leader ACCT 2101 / Fall 2025 Director Team lead Ka-Chow Crew / Spring 2025 T…" at bounding box center [386, 15] width 149 height 30
click at [431, 21] on div "Si leader ACCT 2101 / Fall 2025 Director Team lead Ka-Chow Crew / Spring 2025 T…" at bounding box center [386, 15] width 149 height 30
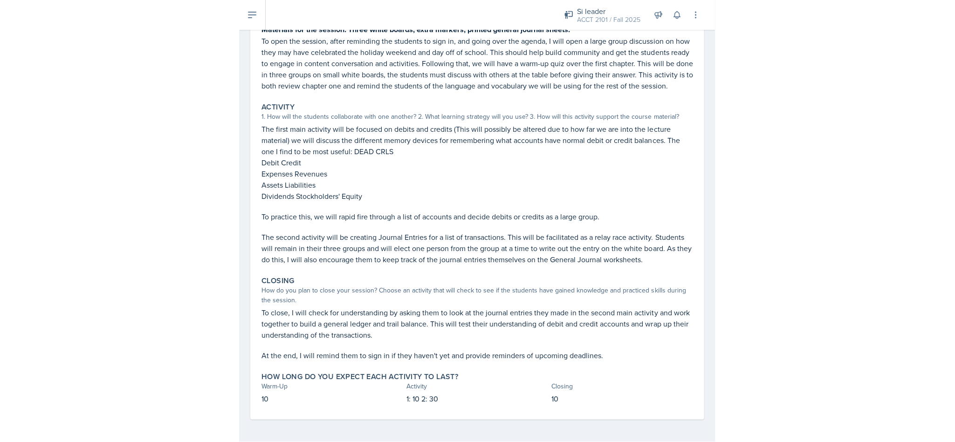
scroll to position [0, 0]
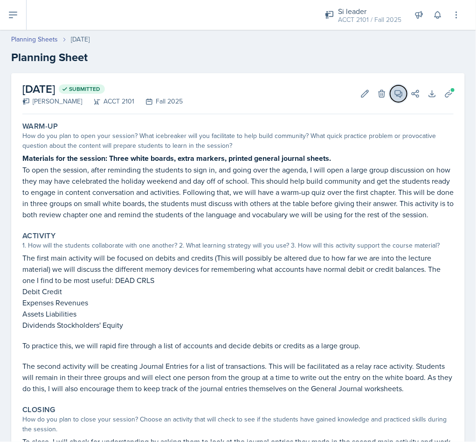
click at [394, 94] on icon at bounding box center [398, 93] width 9 height 9
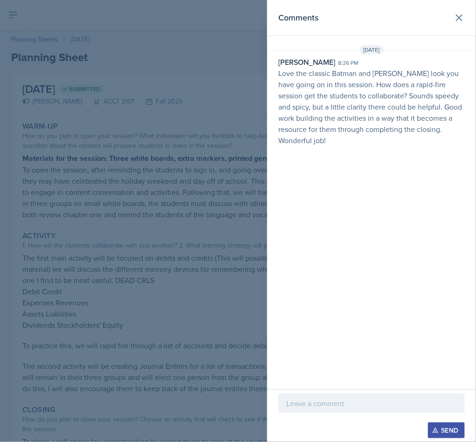
click at [449, 20] on div "Comments" at bounding box center [371, 17] width 186 height 13
click at [450, 17] on button at bounding box center [459, 17] width 19 height 19
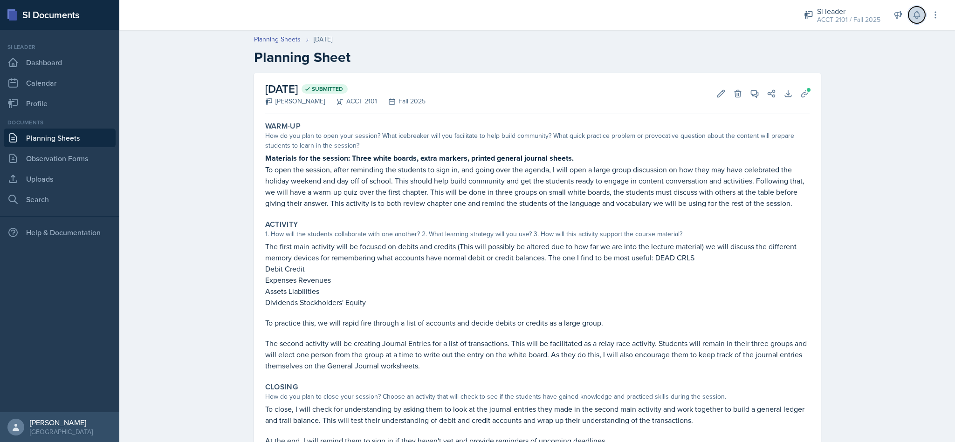
click at [475, 17] on icon at bounding box center [916, 15] width 6 height 7
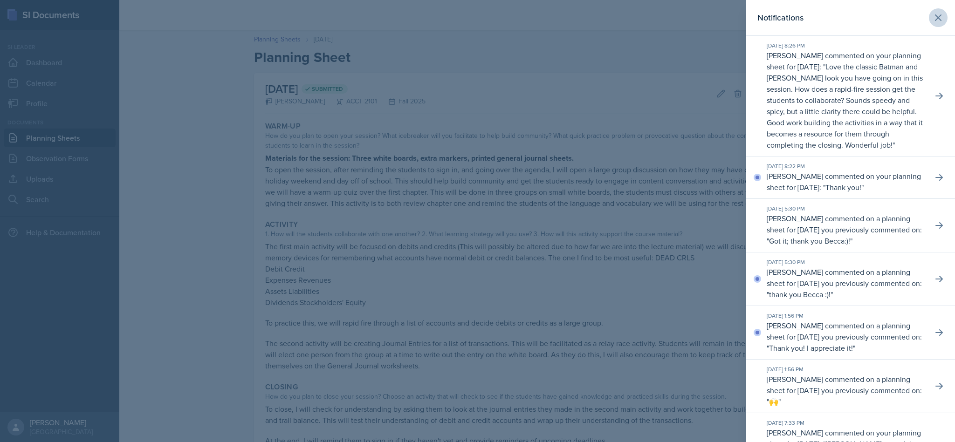
click at [475, 21] on icon at bounding box center [937, 17] width 11 height 11
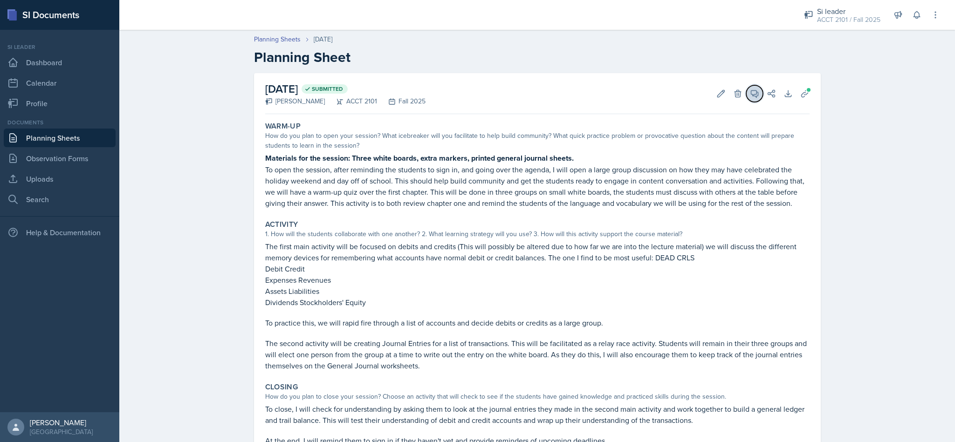
click at [475, 93] on icon at bounding box center [754, 93] width 9 height 9
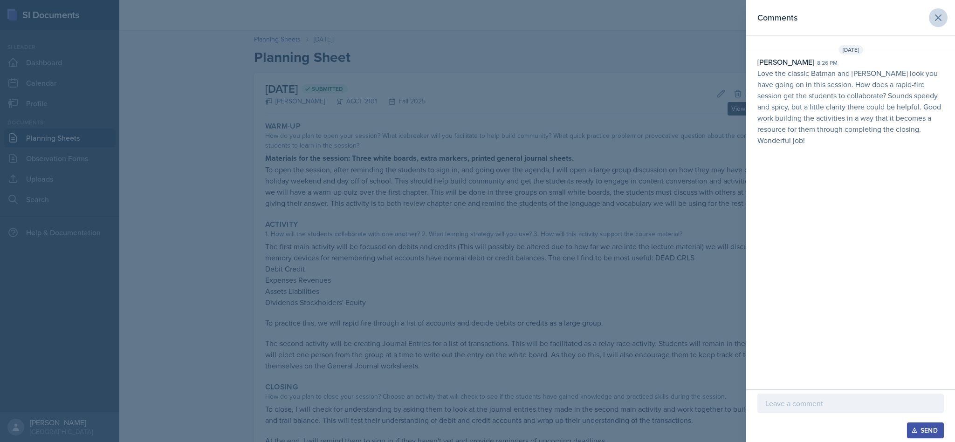
click at [475, 19] on button at bounding box center [937, 17] width 19 height 19
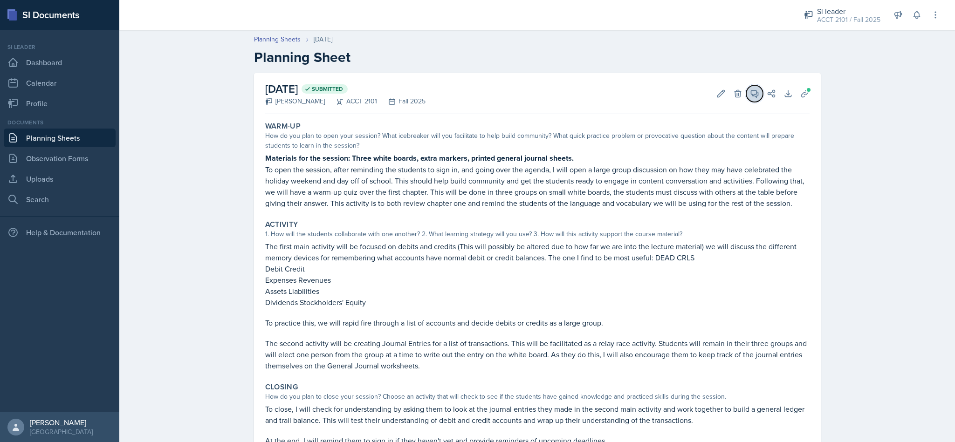
click at [475, 94] on icon at bounding box center [754, 93] width 7 height 7
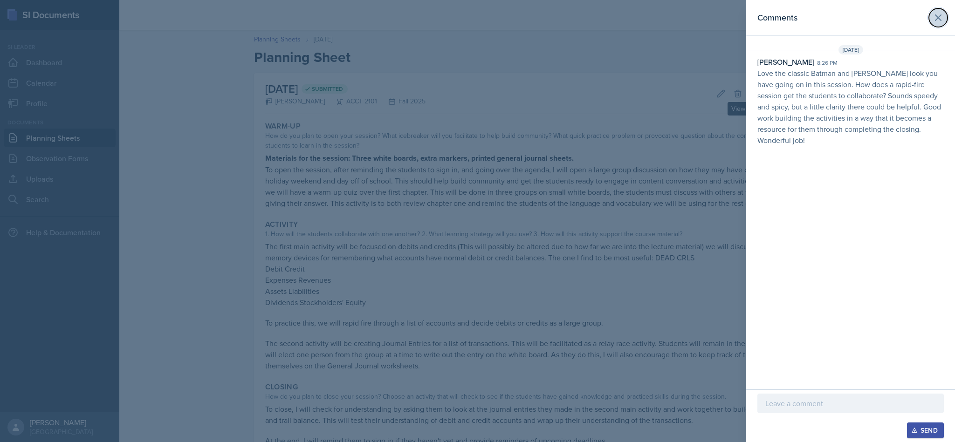
click at [475, 17] on button at bounding box center [937, 17] width 19 height 19
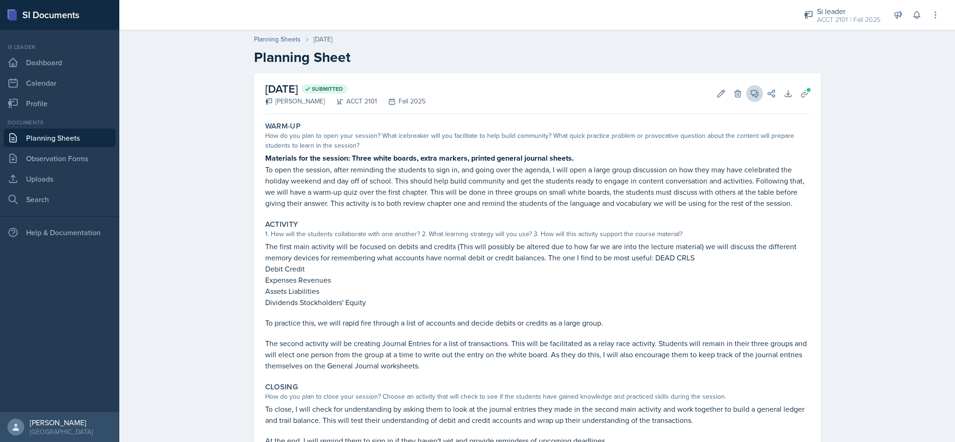
click at [475, 96] on icon at bounding box center [754, 93] width 9 height 9
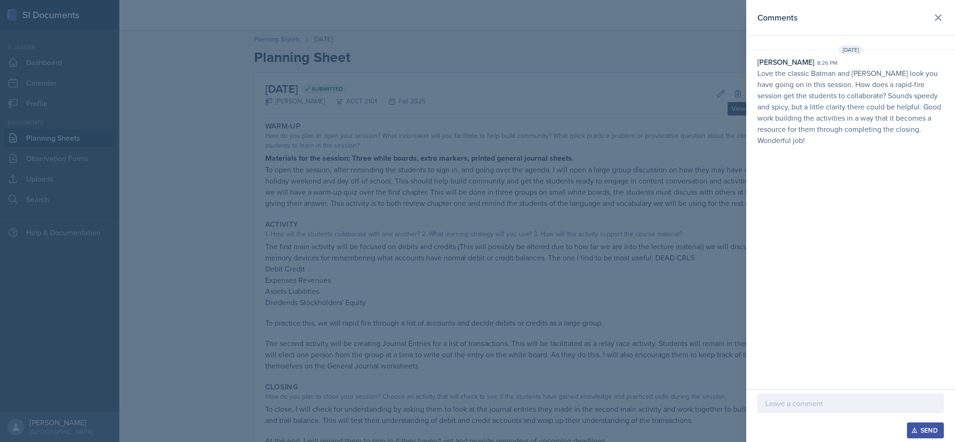
click at [475, 35] on header "Comments" at bounding box center [850, 18] width 209 height 36
click at [475, 27] on header "Comments" at bounding box center [850, 18] width 209 height 36
click at [475, 20] on icon at bounding box center [938, 18] width 6 height 6
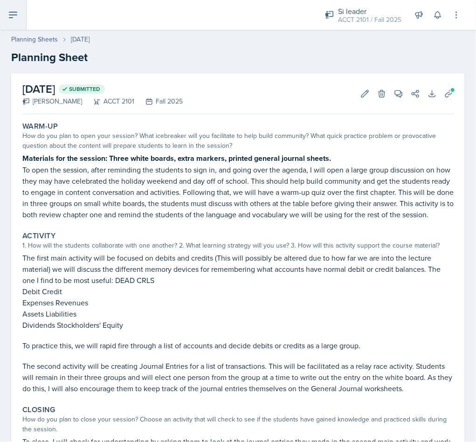
click at [20, 19] on button at bounding box center [13, 15] width 27 height 30
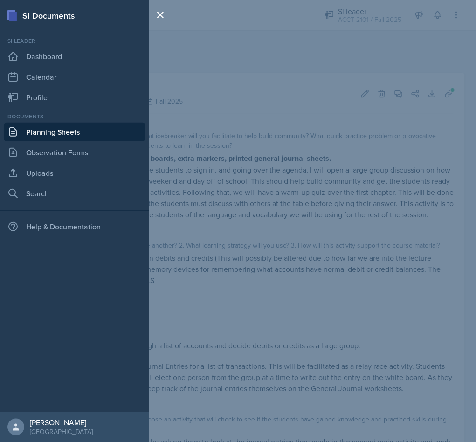
click at [312, 126] on div "SI Documents Si leader Dashboard Calendar Profile Documents Planning Sheets Obs…" at bounding box center [238, 221] width 476 height 442
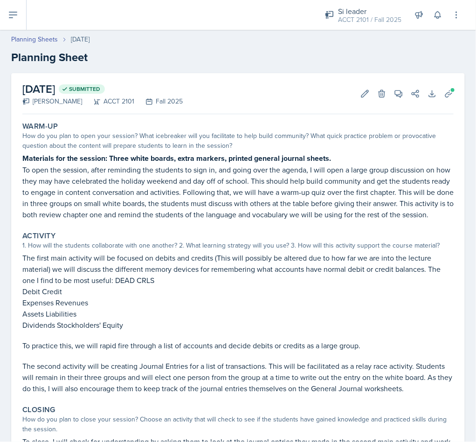
click at [371, 25] on div "Si leader ACCT 2101 / Fall 2025" at bounding box center [363, 15] width 88 height 25
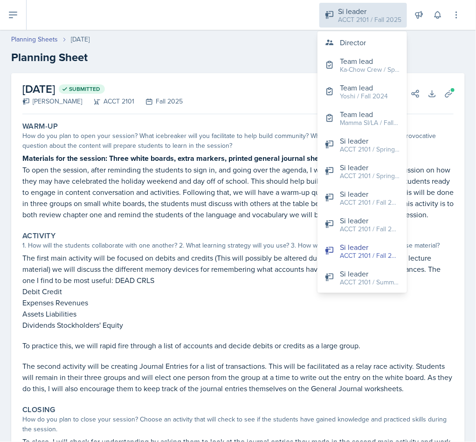
click at [368, 45] on button "Director" at bounding box center [361, 42] width 89 height 19
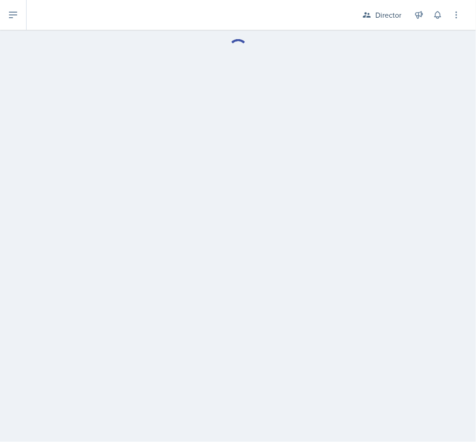
click at [20, 17] on button at bounding box center [13, 15] width 27 height 30
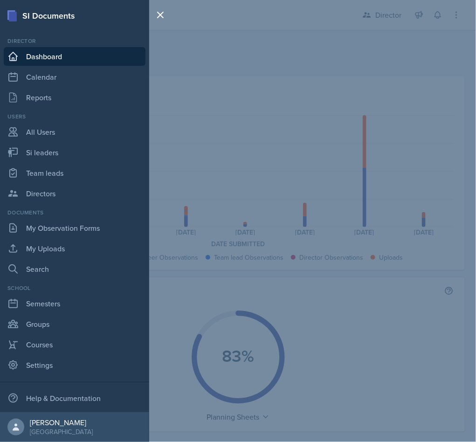
click at [66, 154] on link "Si leaders" at bounding box center [75, 152] width 142 height 19
select select "2bed604d-1099-4043-b1bc-2365e8740244"
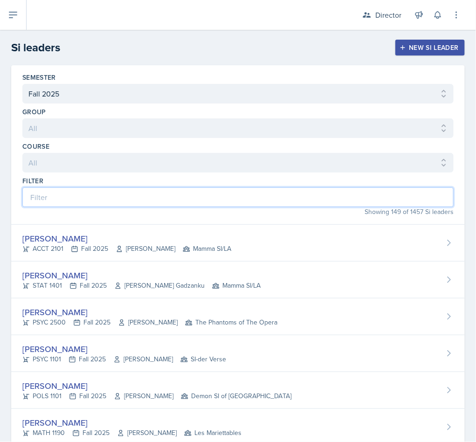
click at [307, 198] on input at bounding box center [237, 197] width 431 height 20
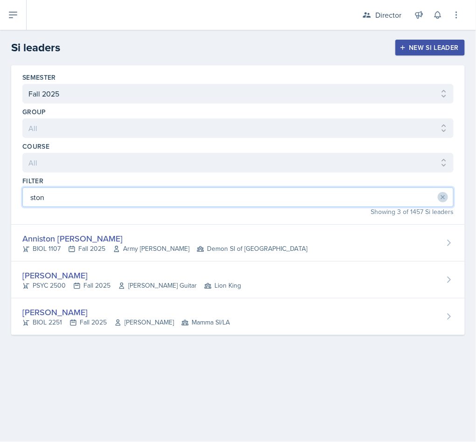
type input "stone"
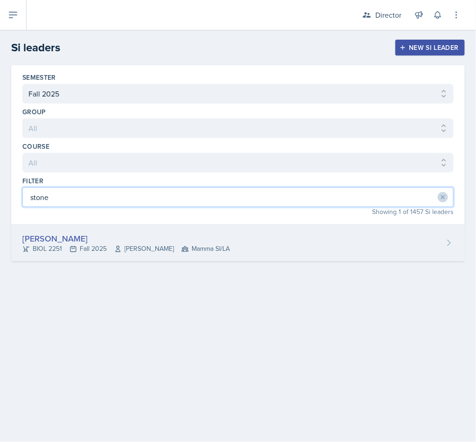
click at [350, 247] on div "Stone Zhang BIOL 2251 Fall 2025 Traci McGee Mamma SI/LA" at bounding box center [237, 243] width 453 height 37
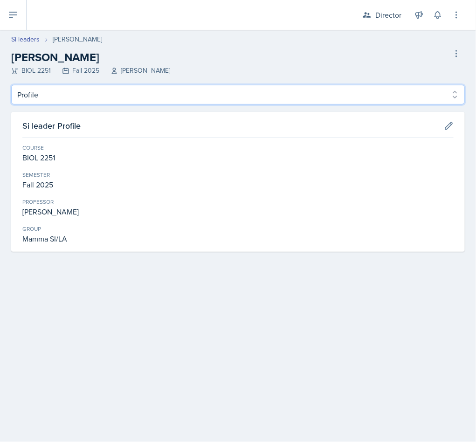
click at [143, 98] on select "Profile Planning Sheets Observation Forms Uploads" at bounding box center [237, 95] width 453 height 20
select select "Planning Sheets"
click at [11, 85] on select "Profile Planning Sheets Observation Forms Uploads" at bounding box center [237, 95] width 453 height 20
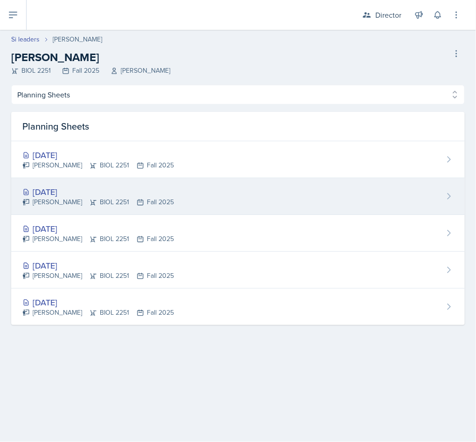
click at [266, 195] on div "Sep 3rd, 2025 Stone Zhang BIOL 2251 Fall 2025" at bounding box center [237, 196] width 453 height 37
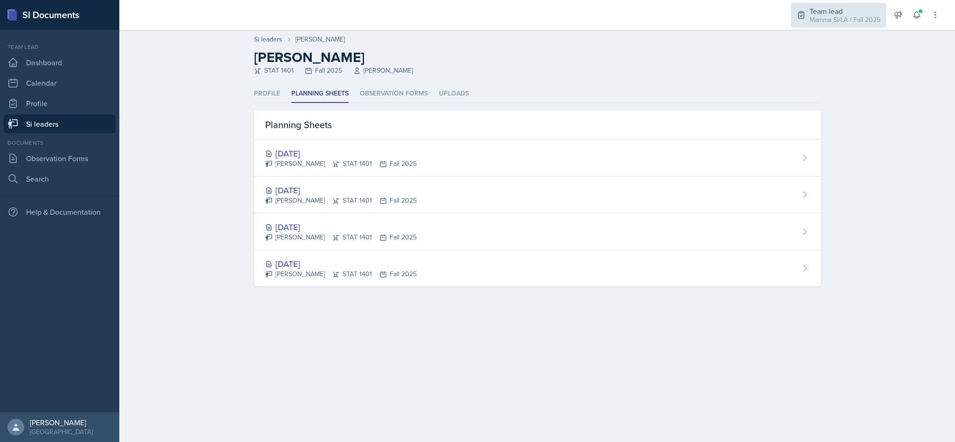
click at [850, 12] on div "Team lead" at bounding box center [844, 11] width 71 height 11
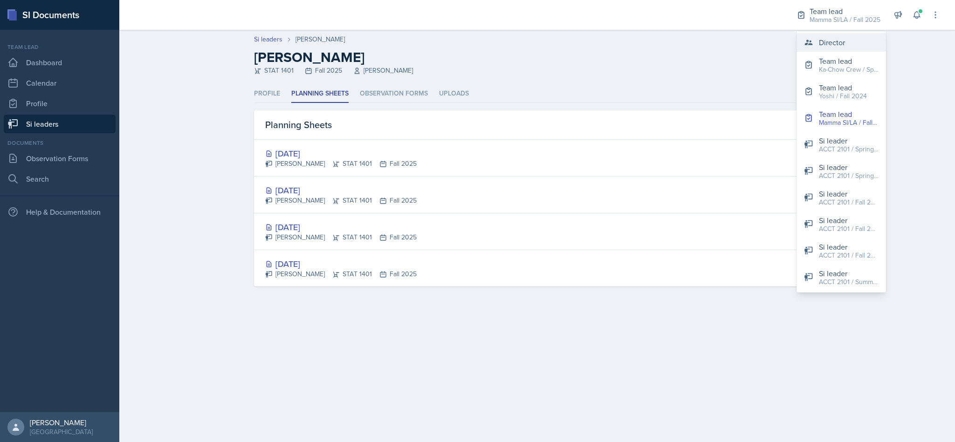
click at [850, 43] on button "Director" at bounding box center [840, 42] width 89 height 19
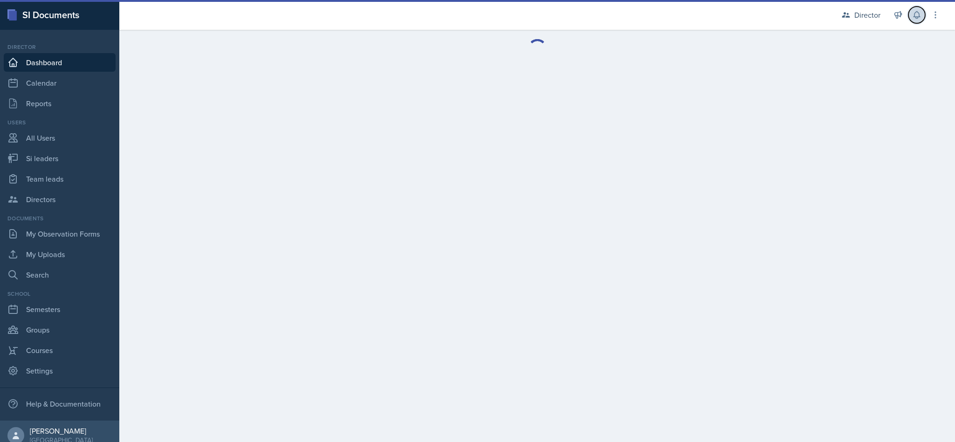
click at [917, 20] on button at bounding box center [916, 15] width 17 height 17
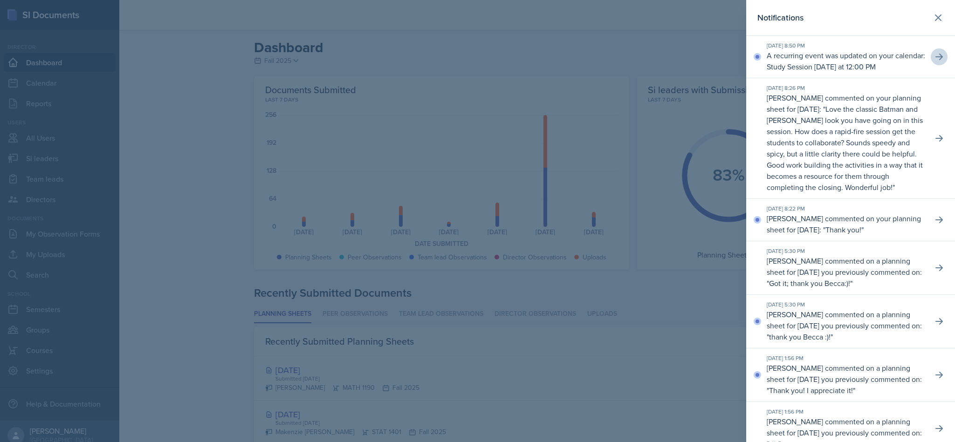
click at [930, 65] on button at bounding box center [938, 56] width 17 height 17
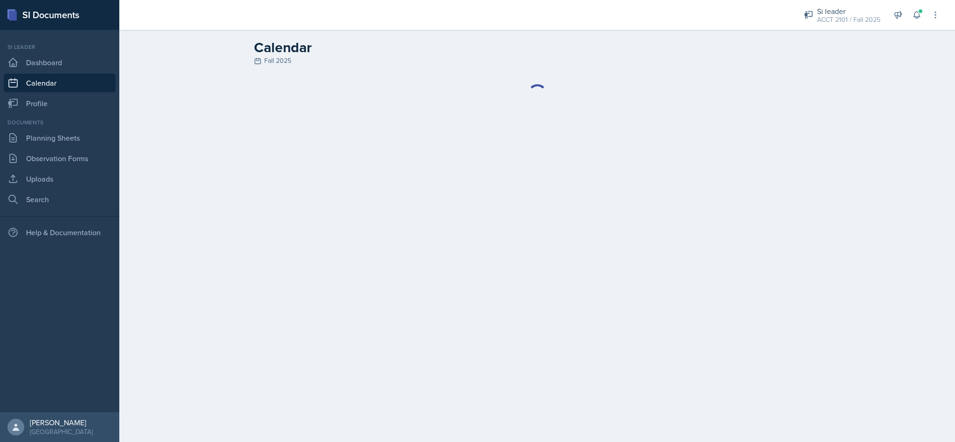
click at [864, 17] on div "ACCT 2101 / Fall 2025" at bounding box center [848, 20] width 63 height 10
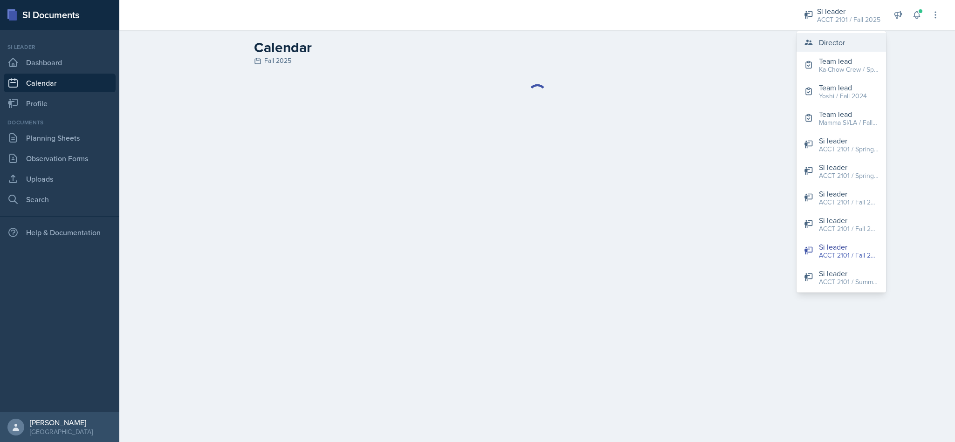
click at [846, 43] on button "Director" at bounding box center [840, 42] width 89 height 19
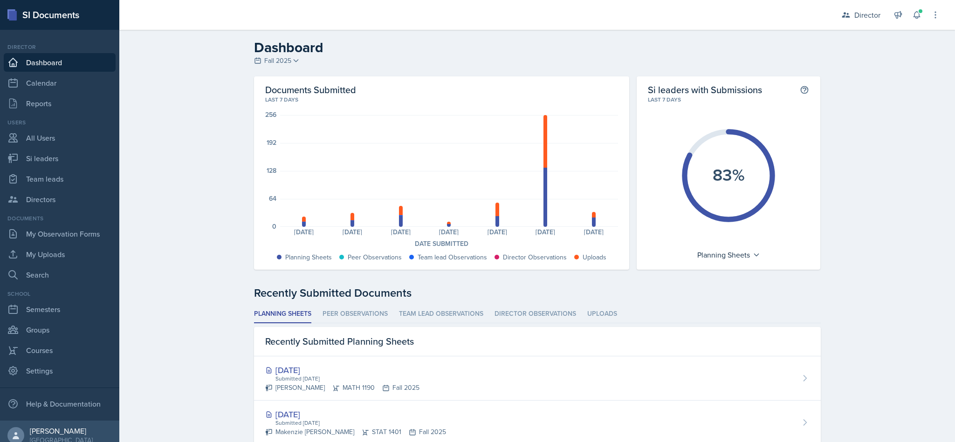
click at [54, 140] on link "All Users" at bounding box center [60, 138] width 112 height 19
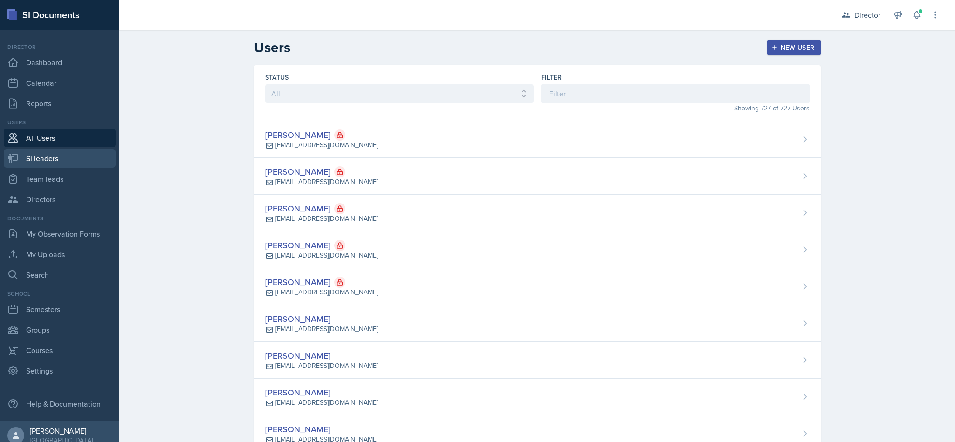
click at [65, 163] on link "Si leaders" at bounding box center [60, 158] width 112 height 19
select select "2bed604d-1099-4043-b1bc-2365e8740244"
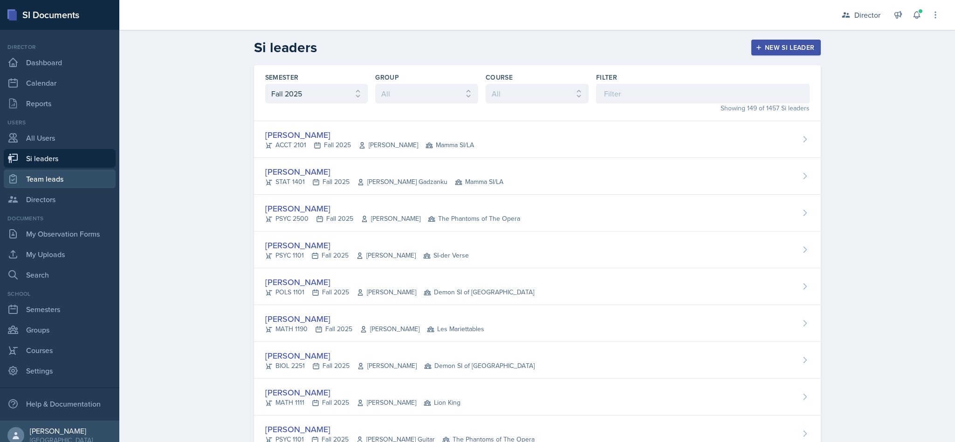
click at [62, 182] on link "Team leads" at bounding box center [60, 179] width 112 height 19
select select "2bed604d-1099-4043-b1bc-2365e8740244"
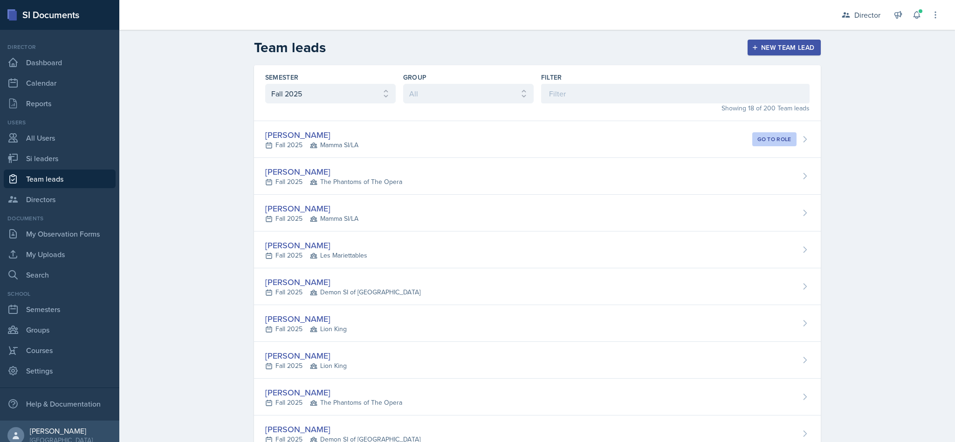
click at [525, 220] on div "[PERSON_NAME] Fall 2025 Mamma SI/LA" at bounding box center [537, 213] width 567 height 37
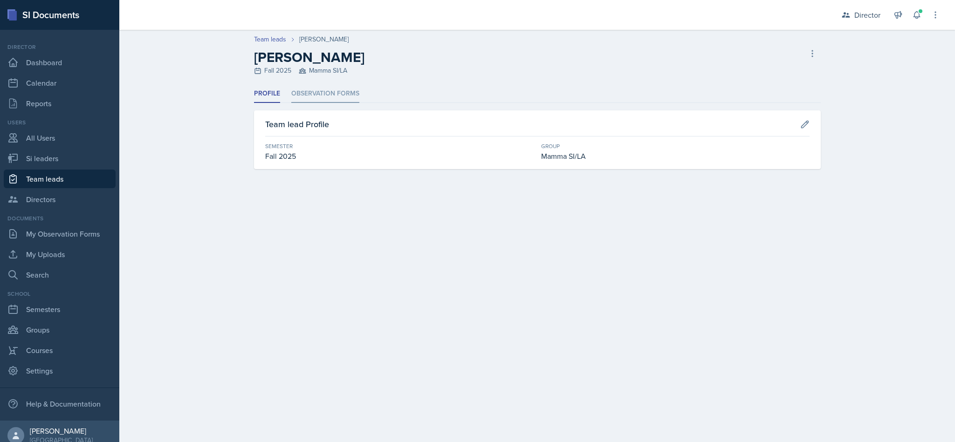
click at [348, 88] on li "Observation Forms" at bounding box center [325, 94] width 68 height 18
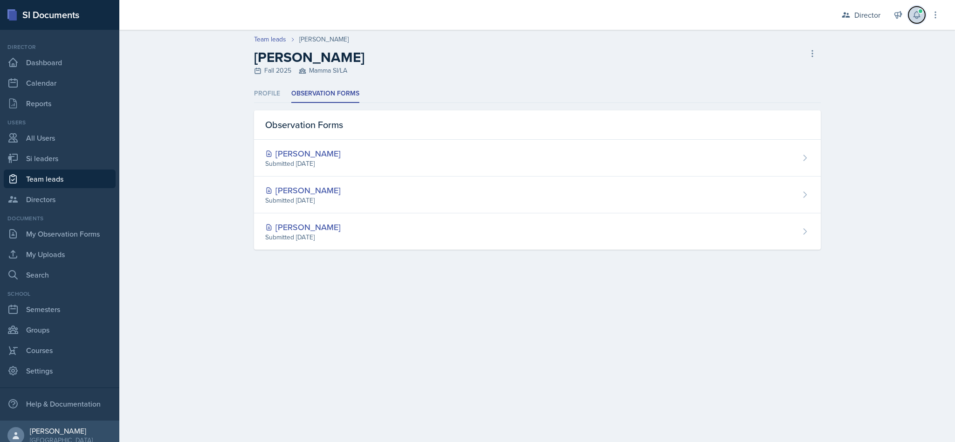
click at [908, 17] on button at bounding box center [916, 15] width 17 height 17
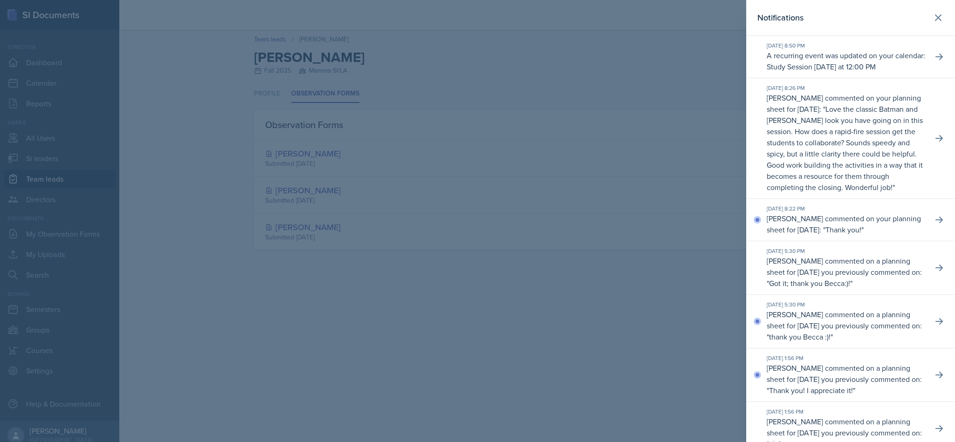
click at [932, 172] on div "[DATE] 8:26 PM [PERSON_NAME] commented on your planning sheet for [DATE]: " Lov…" at bounding box center [850, 138] width 209 height 121
click at [935, 17] on icon at bounding box center [938, 18] width 6 height 6
